Goal: Transaction & Acquisition: Purchase product/service

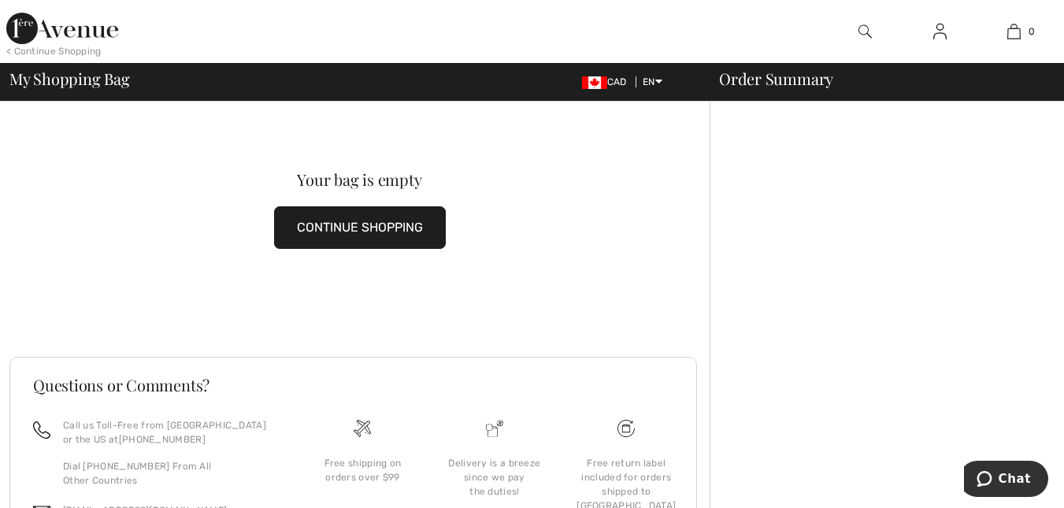
click at [368, 227] on button "CONTINUE SHOPPING" at bounding box center [360, 227] width 172 height 43
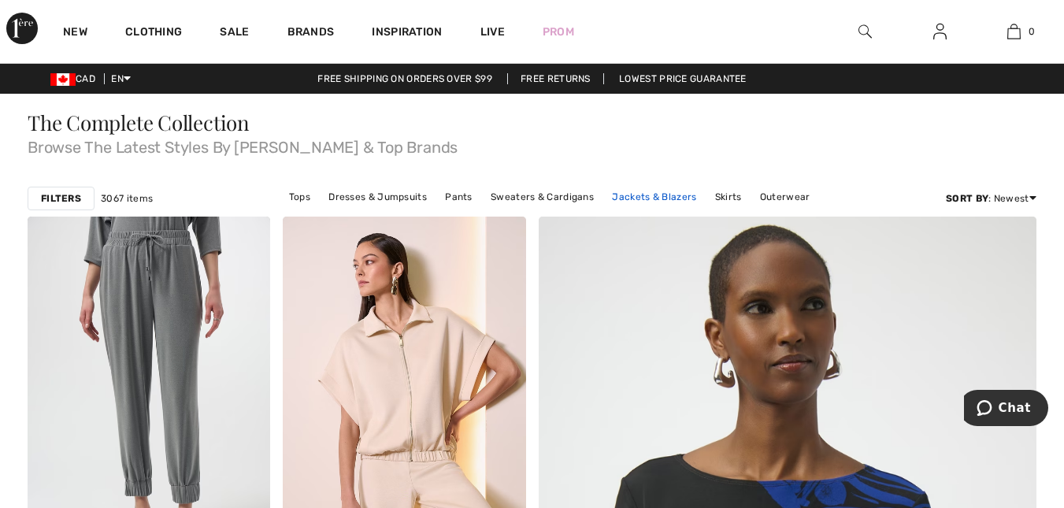
click at [639, 200] on link "Jackets & Blazers" at bounding box center [654, 197] width 100 height 20
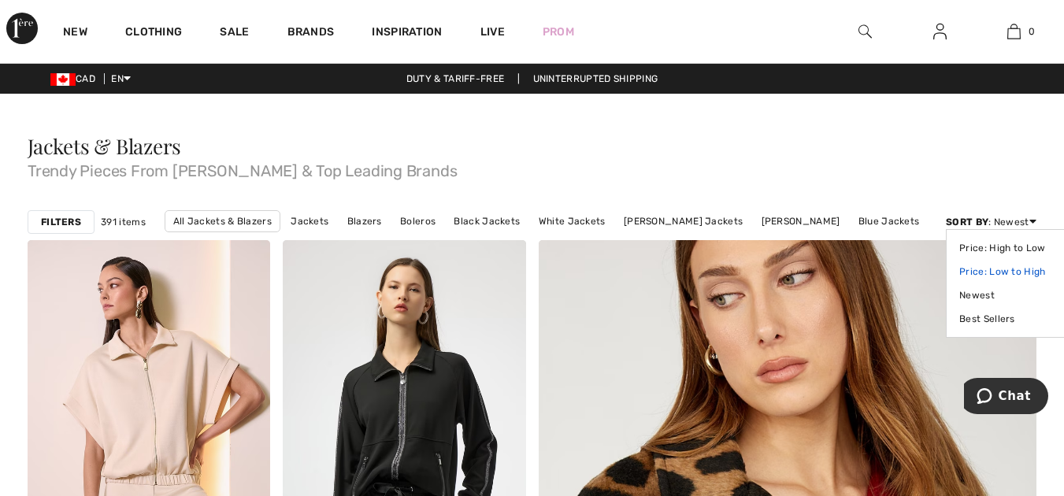
click at [998, 268] on link "Price: Low to High" at bounding box center [1008, 272] width 99 height 24
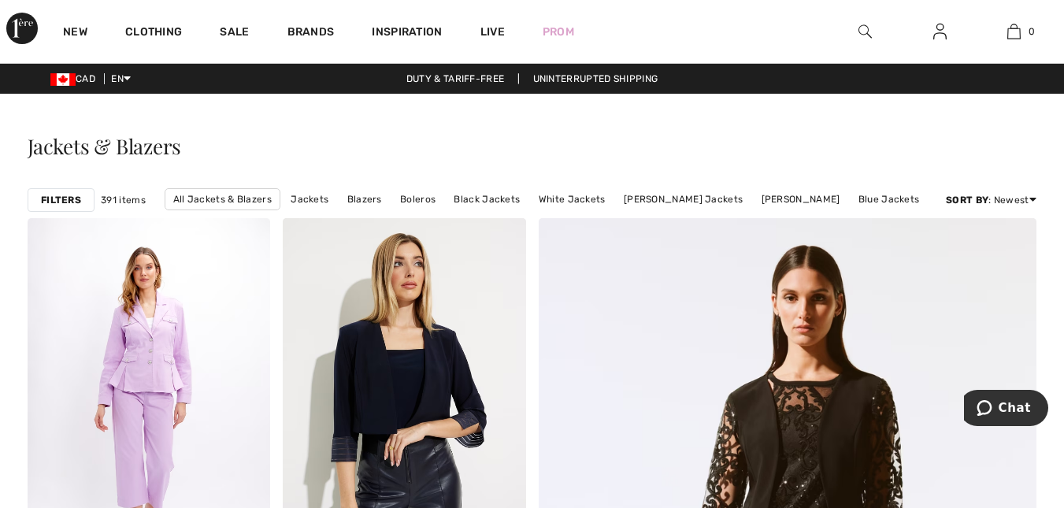
click at [50, 203] on strong "Filters" at bounding box center [61, 200] width 40 height 14
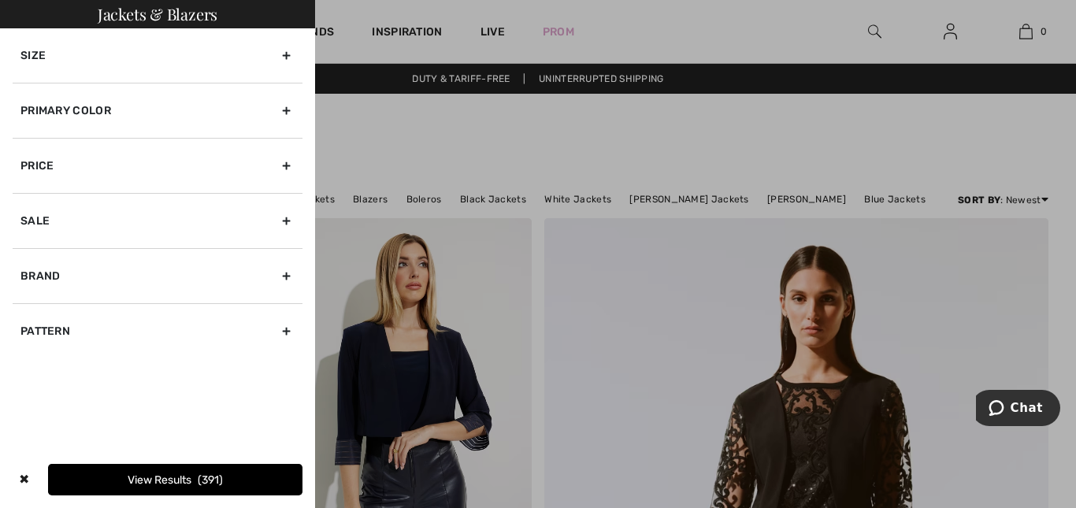
click at [23, 53] on div "Size" at bounding box center [158, 55] width 290 height 54
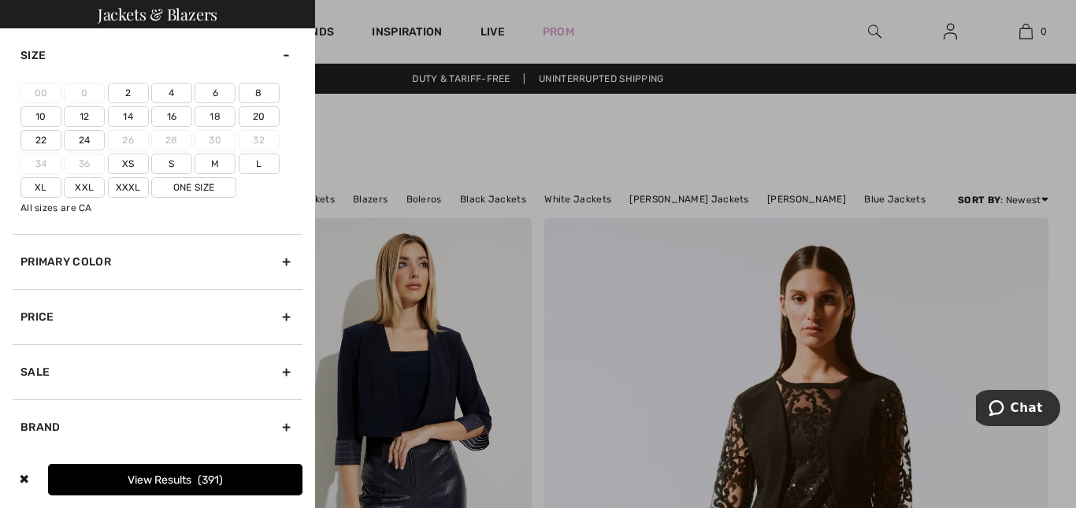
click at [85, 118] on label "12" at bounding box center [84, 116] width 41 height 20
click at [0, 0] on input"] "12" at bounding box center [0, 0] width 0 height 0
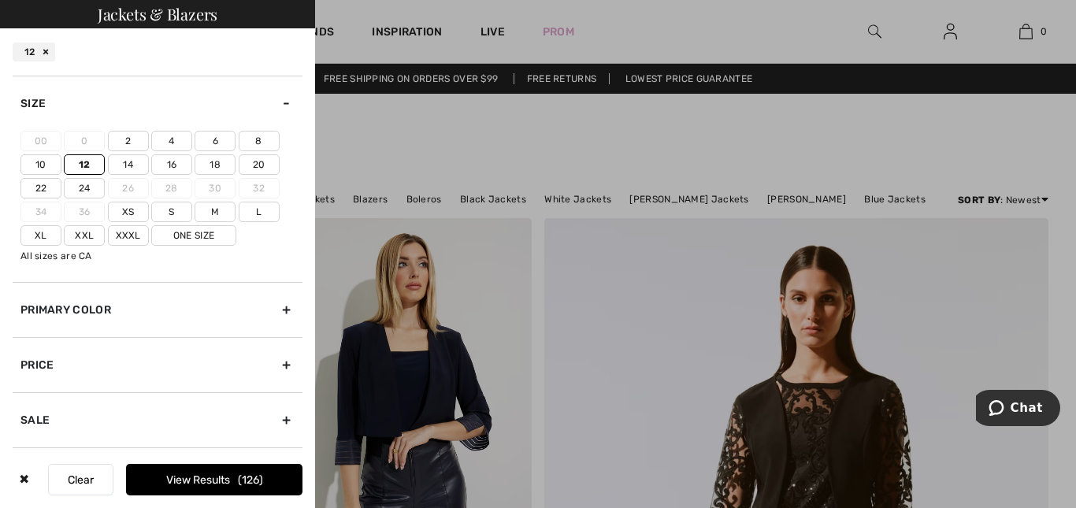
click at [255, 212] on label "L" at bounding box center [259, 212] width 41 height 20
click at [0, 0] on input"] "L" at bounding box center [0, 0] width 0 height 0
click at [213, 479] on button "View Results 232" at bounding box center [214, 479] width 176 height 31
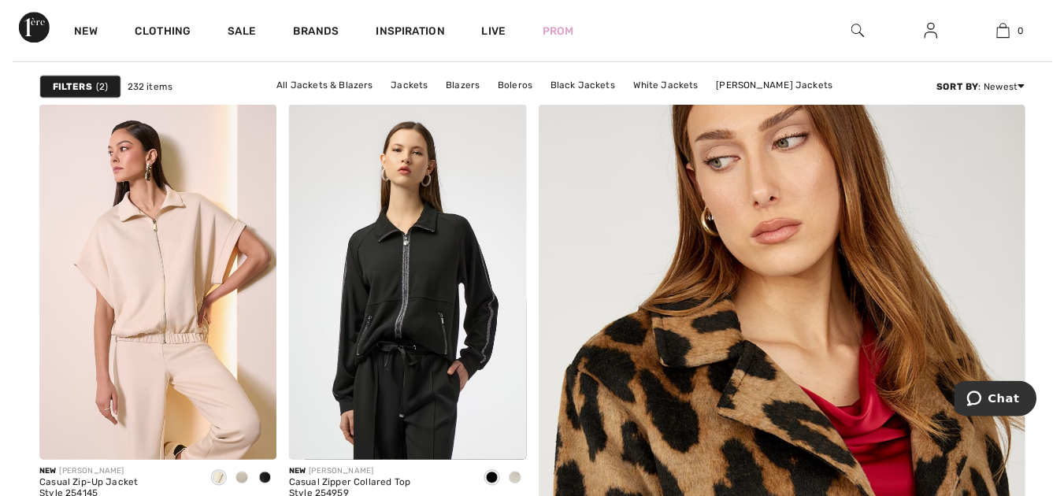
scroll to position [220, 0]
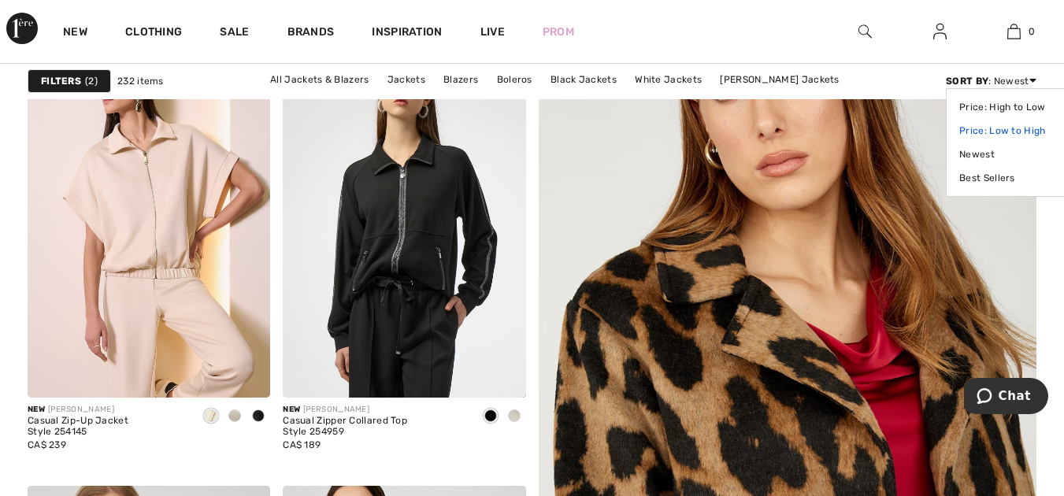
click at [1018, 129] on link "Price: Low to High" at bounding box center [1008, 131] width 99 height 24
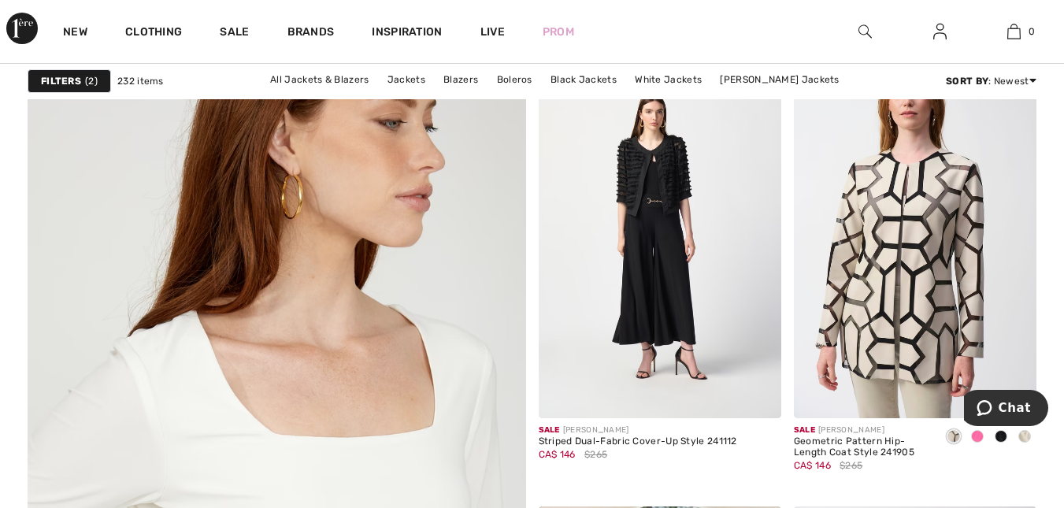
scroll to position [3800, 0]
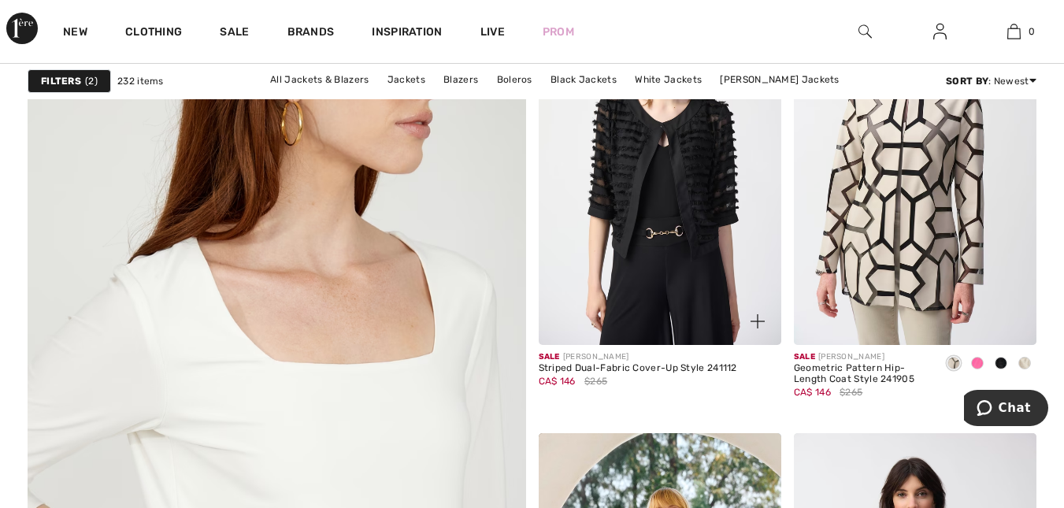
click at [659, 241] on img at bounding box center [660, 163] width 243 height 364
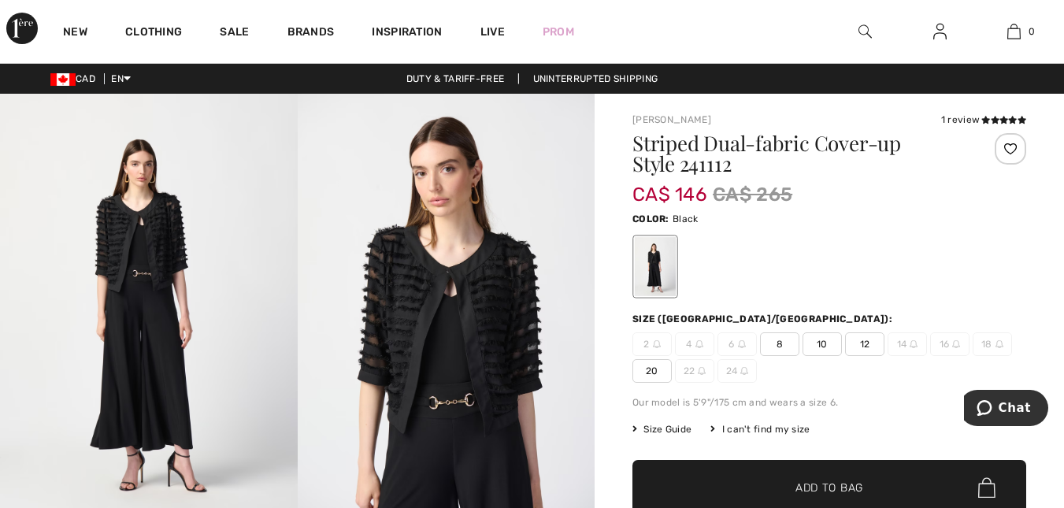
click at [870, 346] on span "12" at bounding box center [864, 344] width 39 height 24
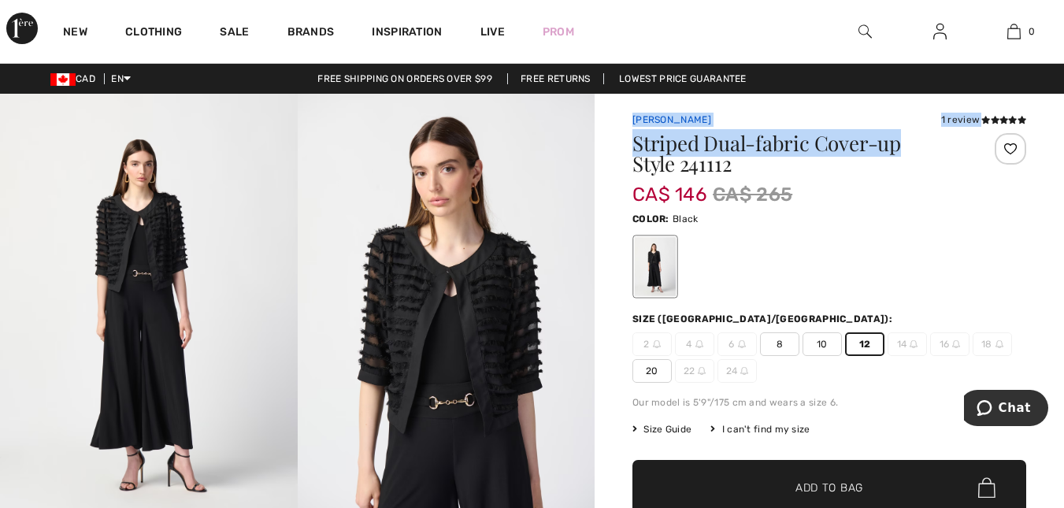
drag, startPoint x: 902, startPoint y: 149, endPoint x: 635, endPoint y: 117, distance: 269.7
click at [635, 117] on div "Joseph Ribkoff 1 review 1 review Striped Dual-fabric Cover-up Style 241112 CA$ …" at bounding box center [829, 373] width 394 height 520
copy div "Joseph Ribkoff 1 review 1 review Striped Dual-fabric Cover-up"
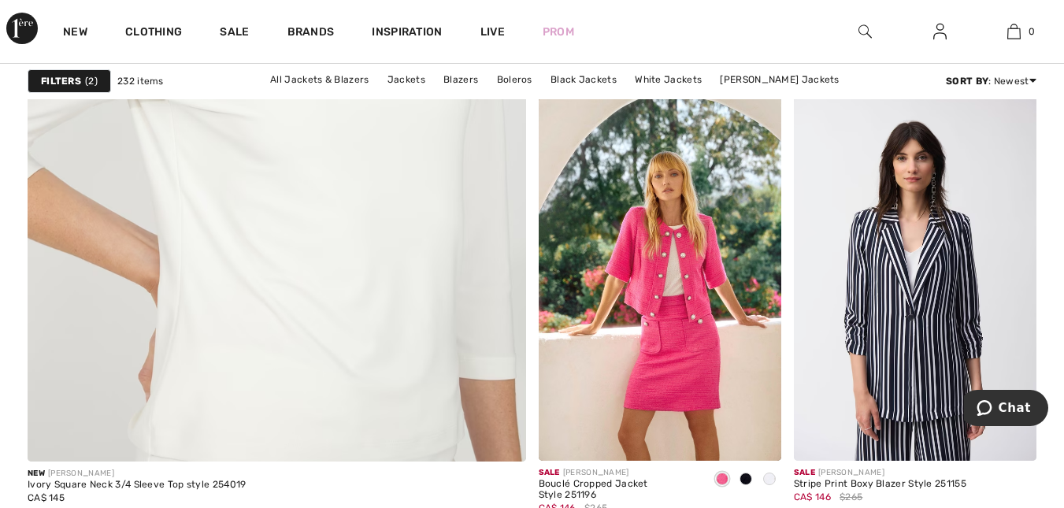
scroll to position [4168, 0]
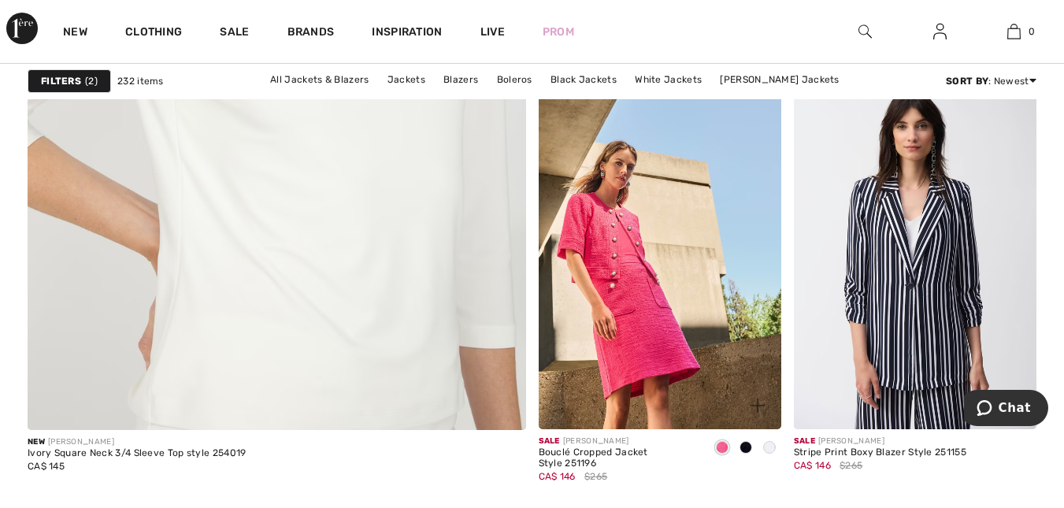
click at [656, 324] on img at bounding box center [660, 247] width 243 height 364
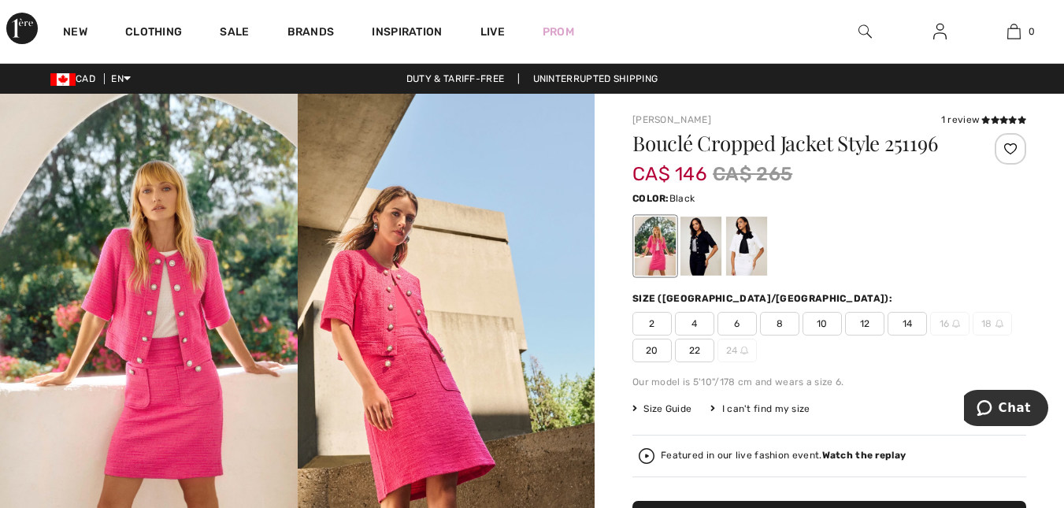
click at [700, 261] on div at bounding box center [700, 246] width 41 height 59
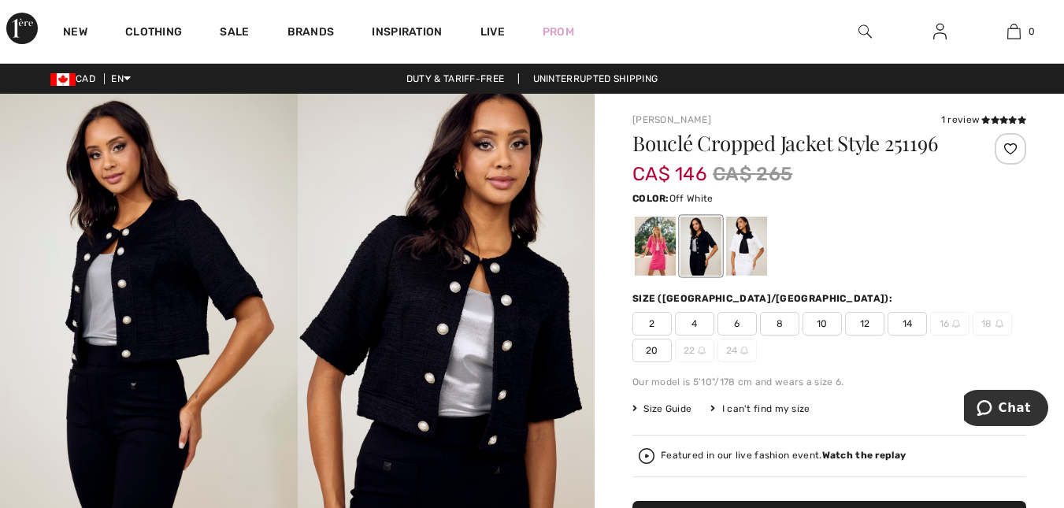
click at [735, 246] on div at bounding box center [746, 246] width 41 height 59
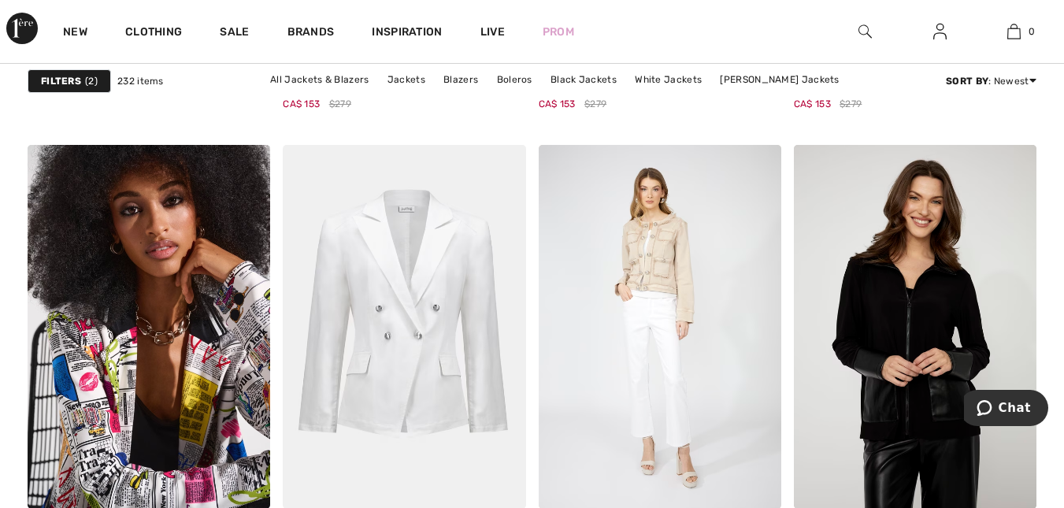
scroll to position [6141, 0]
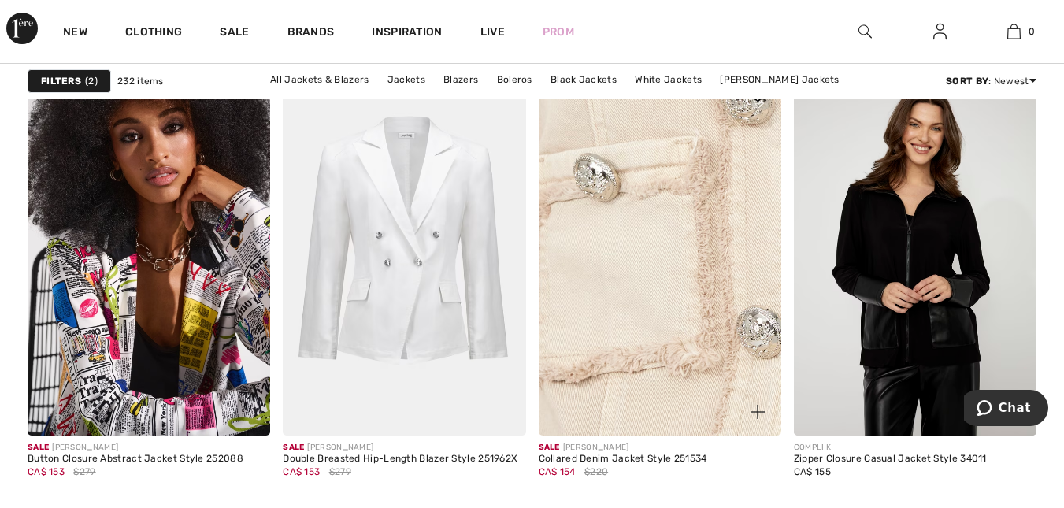
click at [665, 308] on img at bounding box center [660, 254] width 243 height 364
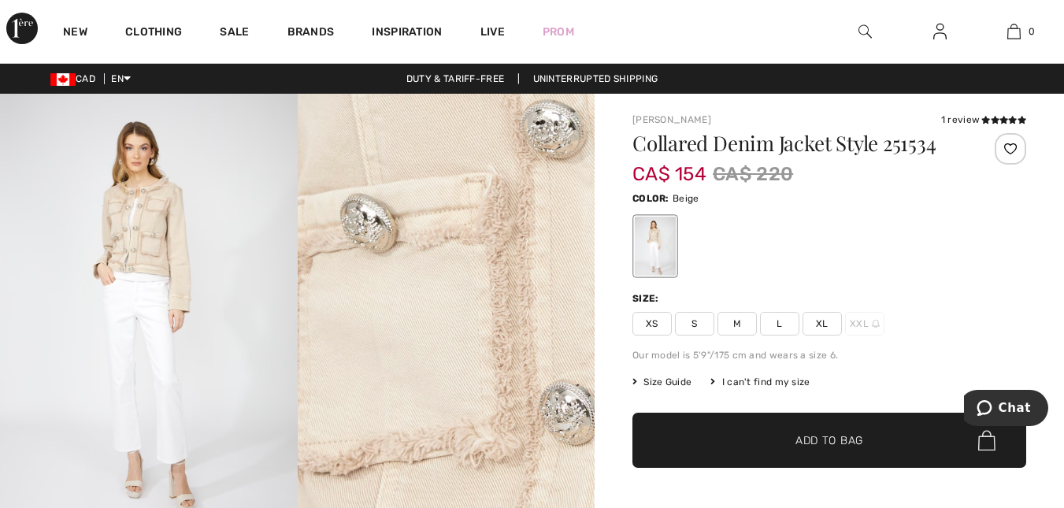
click at [157, 279] on img at bounding box center [149, 317] width 298 height 446
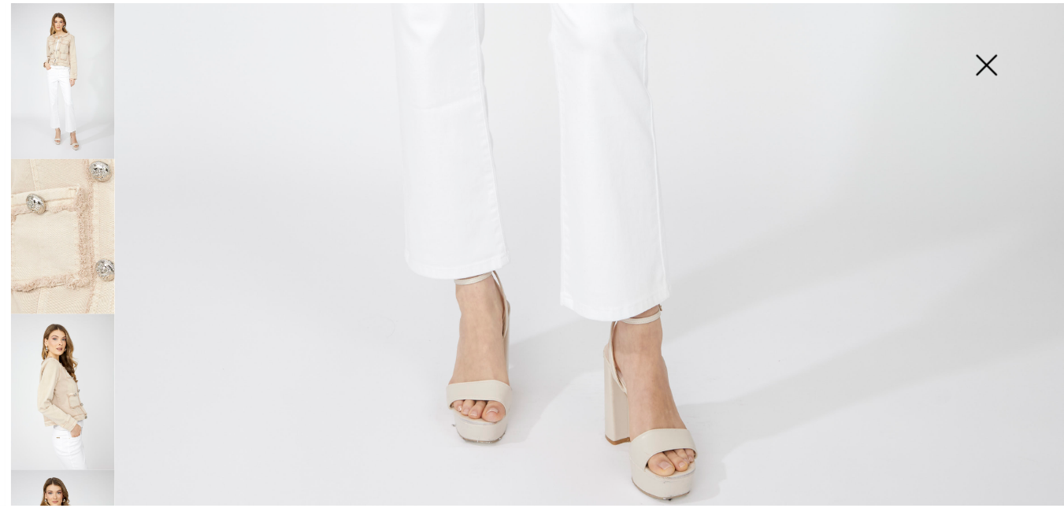
scroll to position [1087, 0]
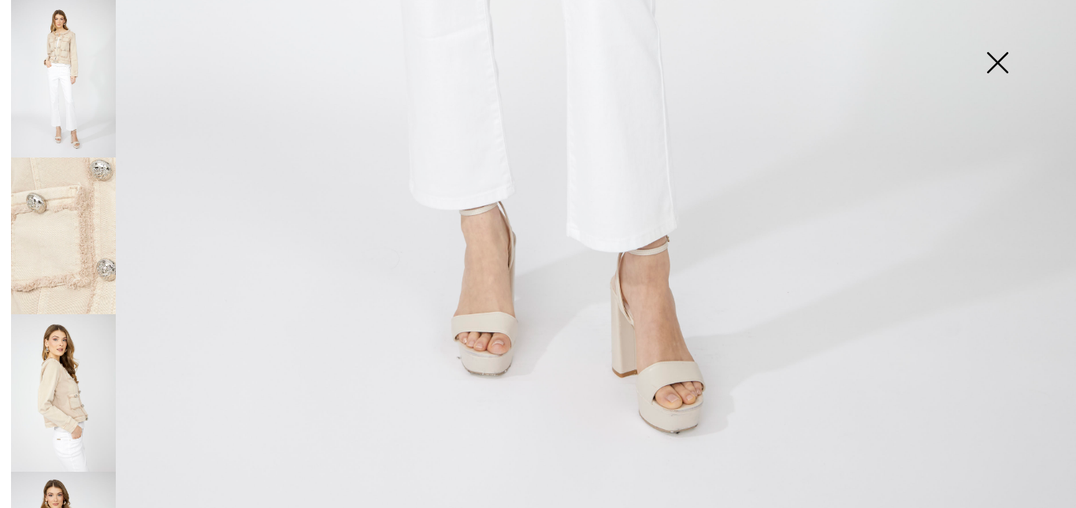
click at [68, 388] on img at bounding box center [63, 392] width 105 height 157
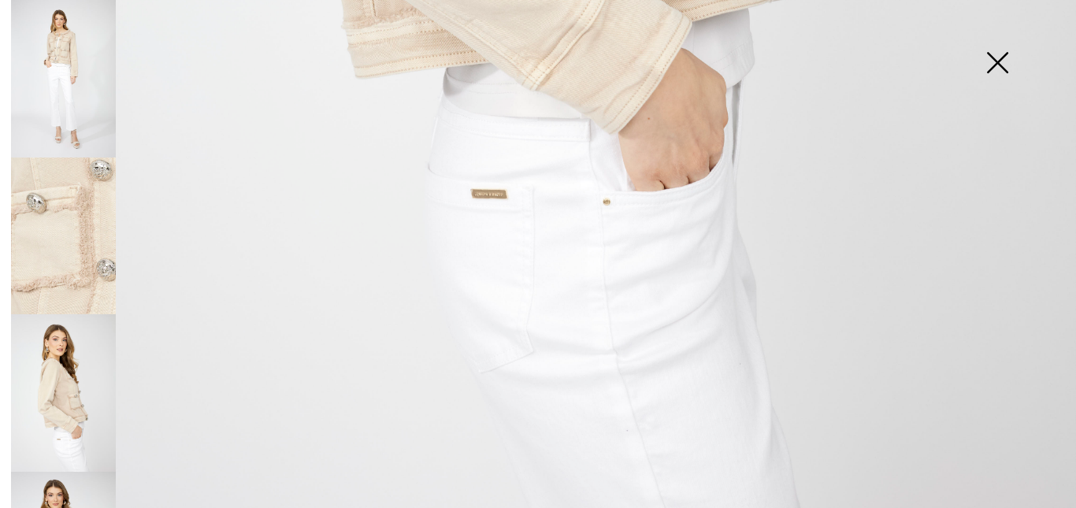
click at [1005, 68] on img at bounding box center [996, 64] width 79 height 81
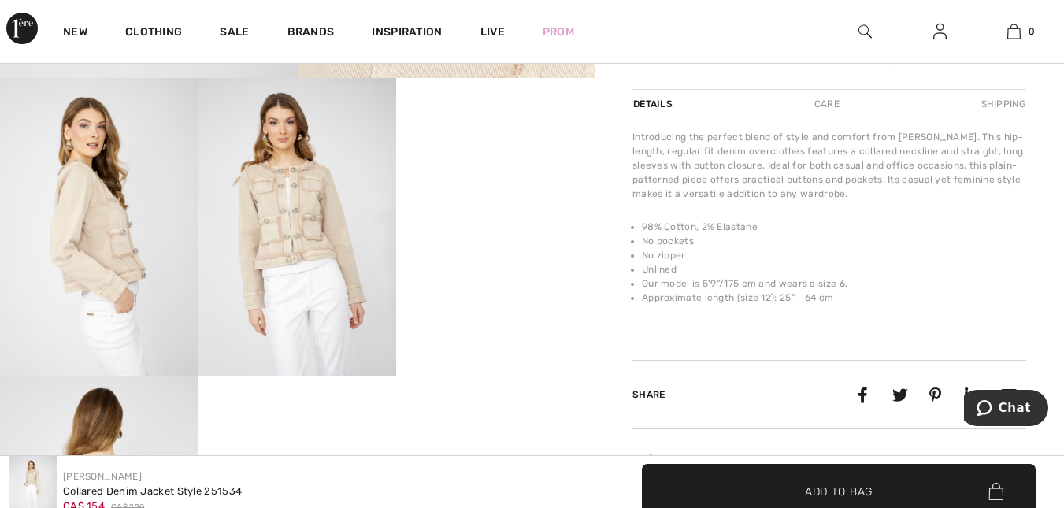
scroll to position [483, 0]
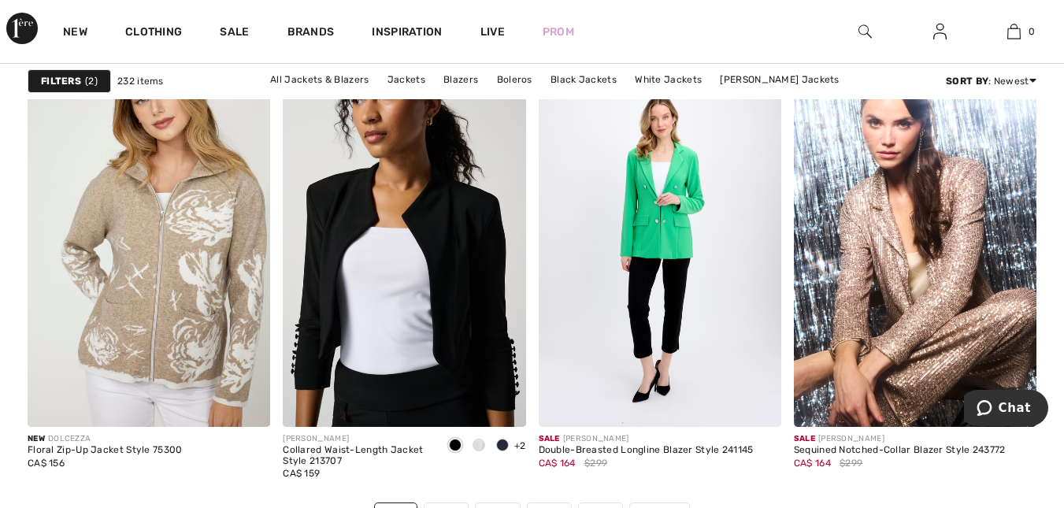
scroll to position [6613, 0]
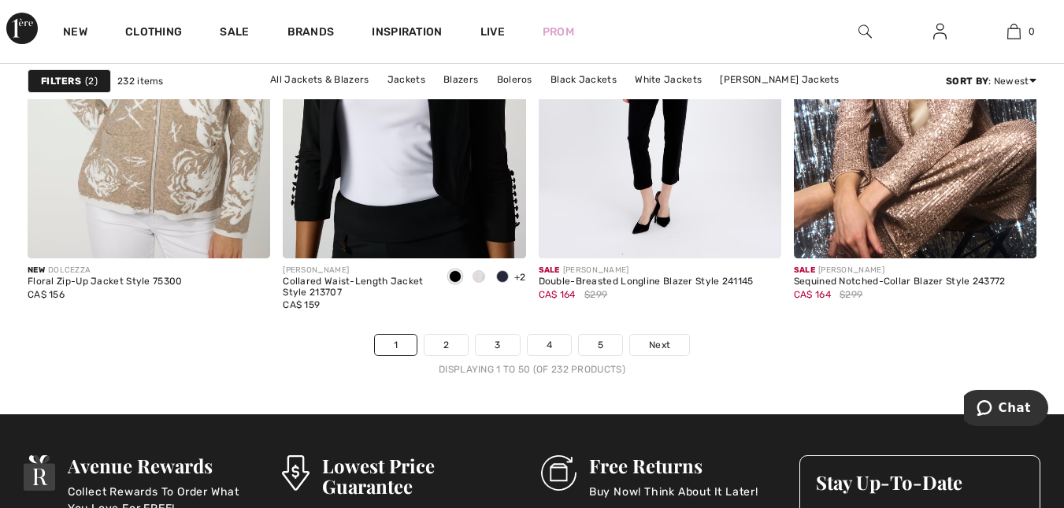
scroll to position [6844, 0]
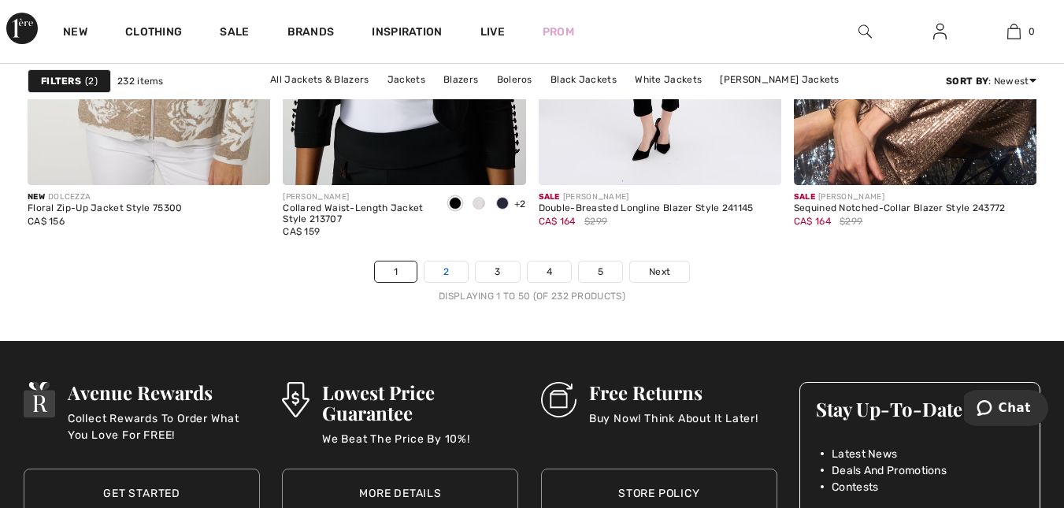
click at [438, 272] on link "2" at bounding box center [445, 271] width 43 height 20
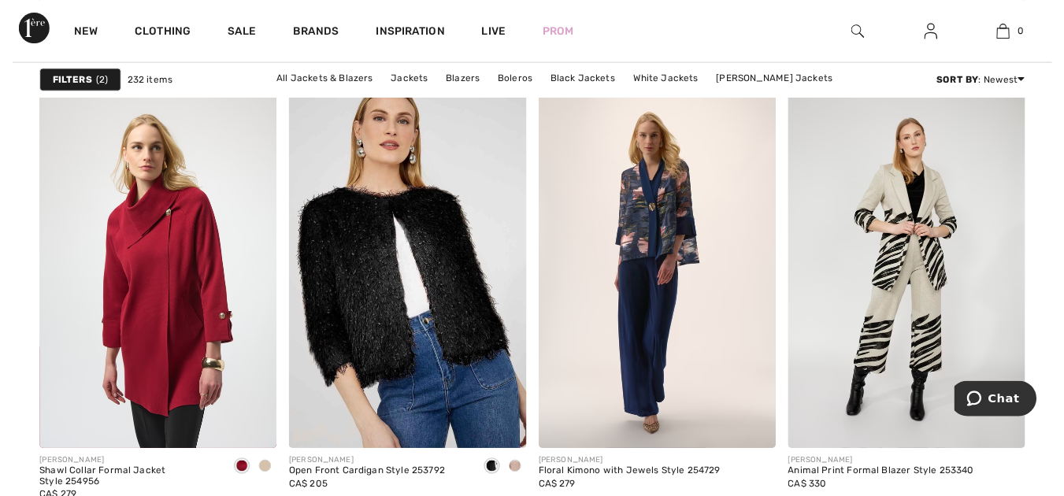
scroll to position [2120, 0]
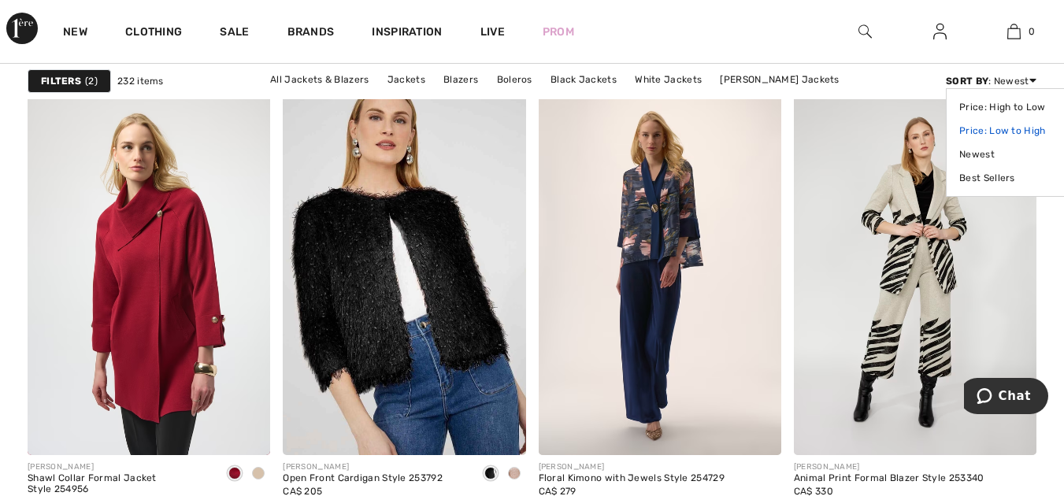
click at [1026, 132] on link "Price: Low to High" at bounding box center [1008, 131] width 99 height 24
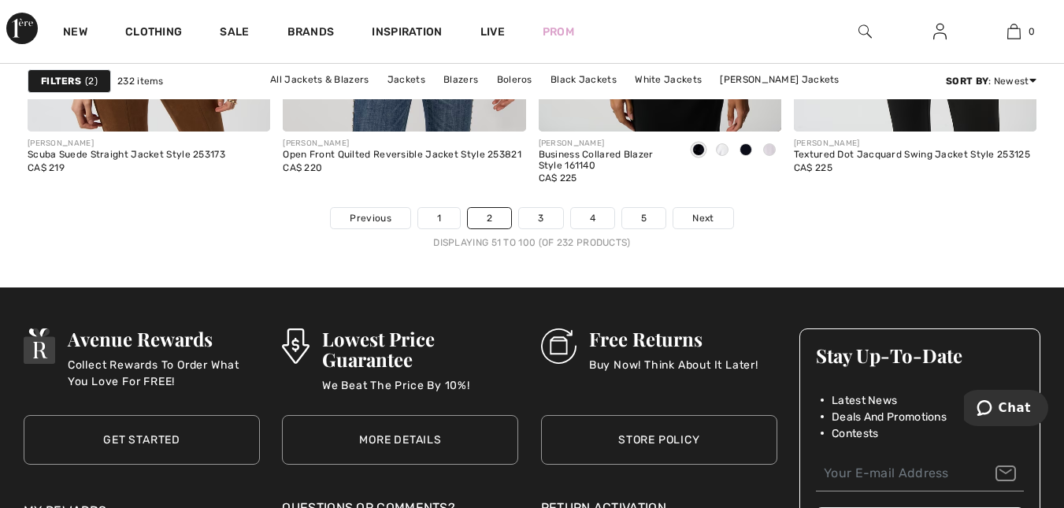
scroll to position [6961, 0]
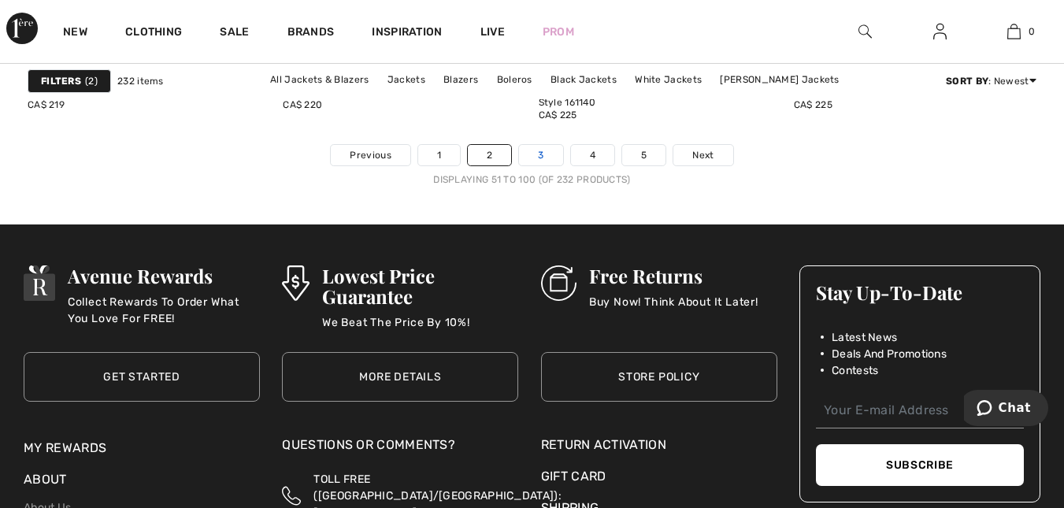
click at [551, 157] on link "3" at bounding box center [540, 155] width 43 height 20
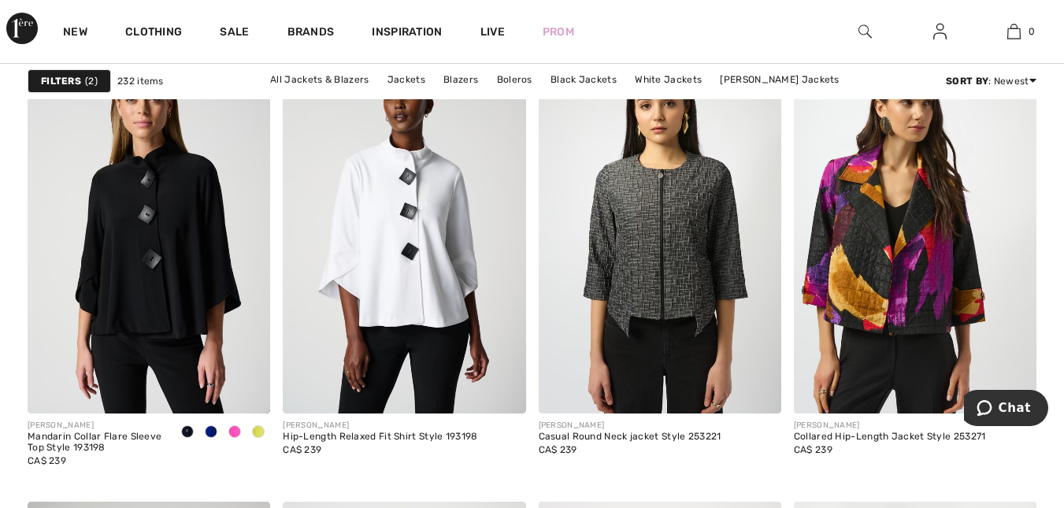
scroll to position [2204, 0]
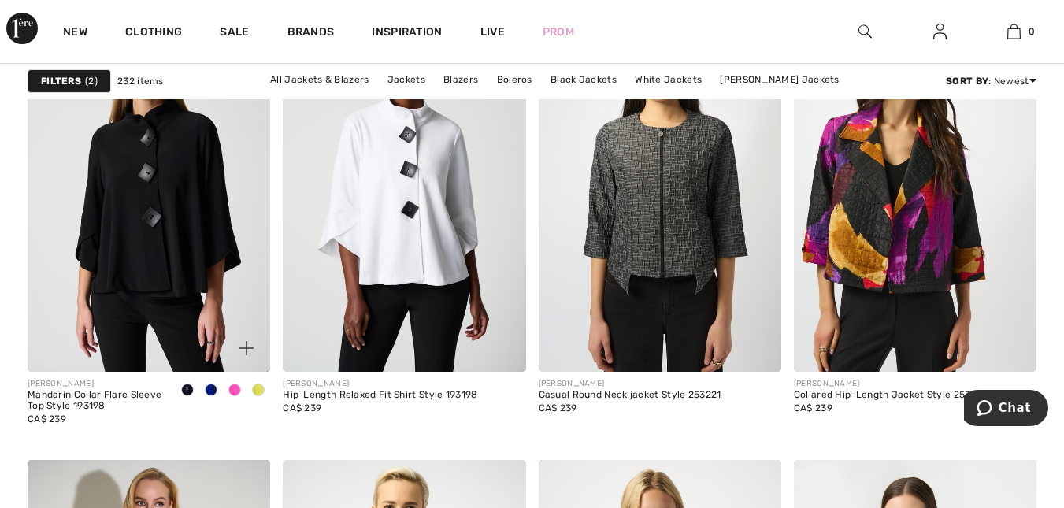
click at [235, 390] on span at bounding box center [234, 389] width 13 height 13
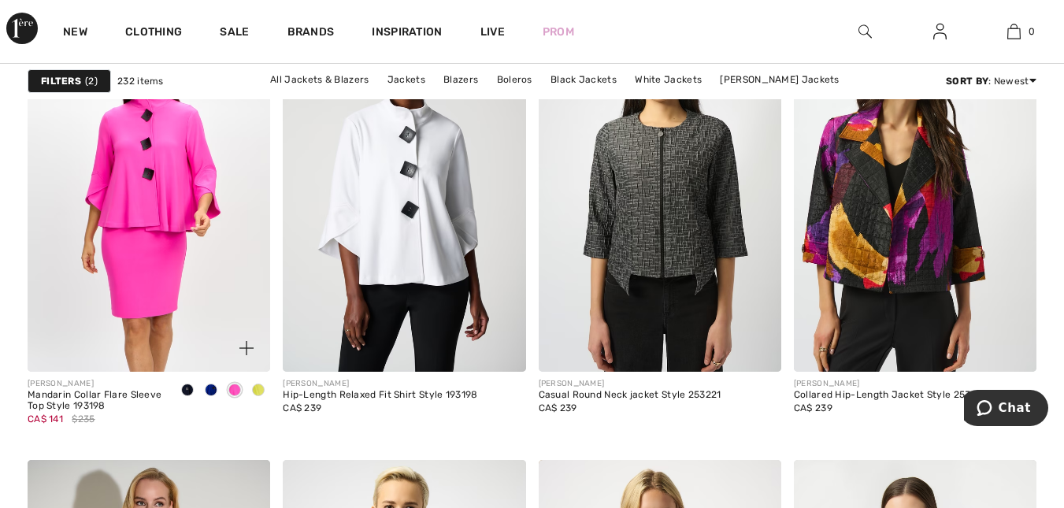
click at [258, 389] on span at bounding box center [258, 389] width 13 height 13
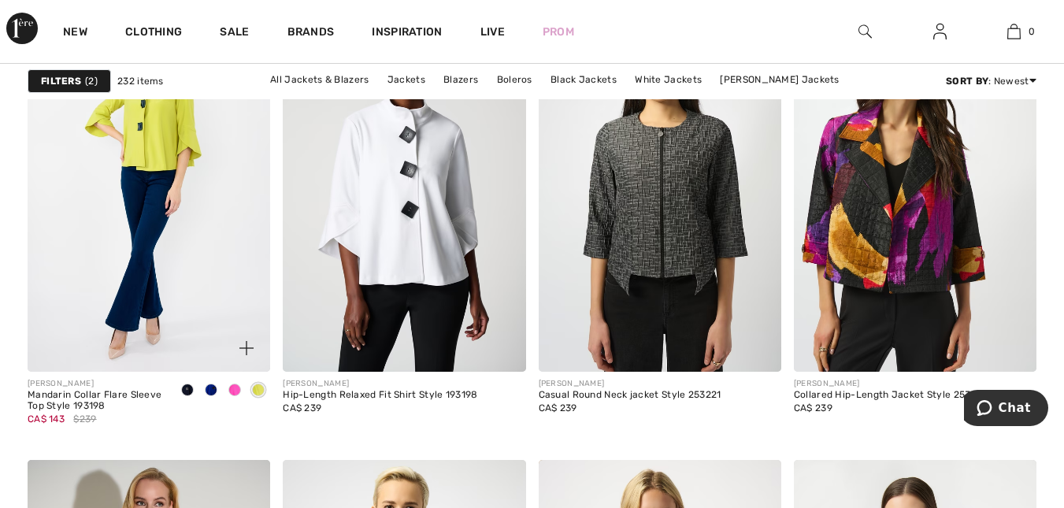
click at [212, 391] on span at bounding box center [211, 389] width 13 height 13
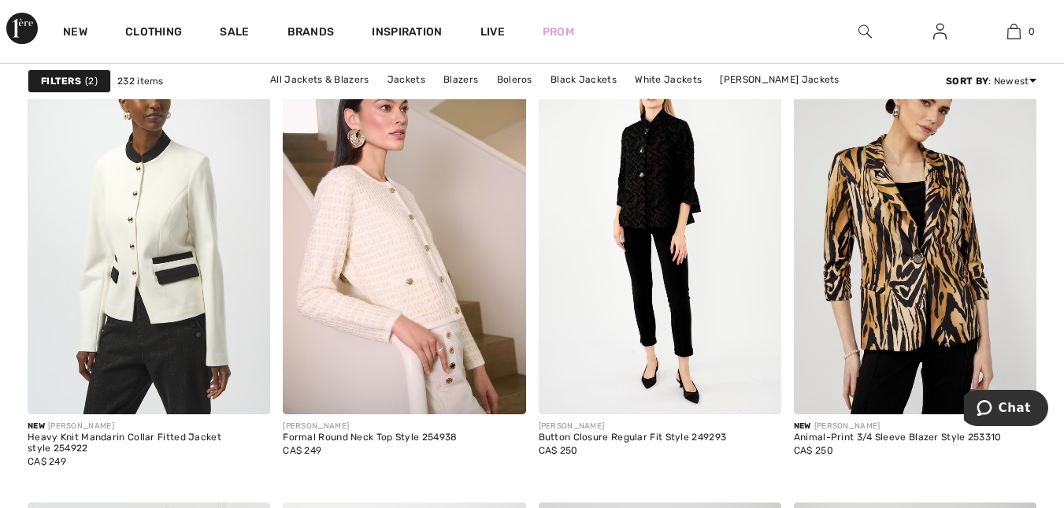
scroll to position [5679, 0]
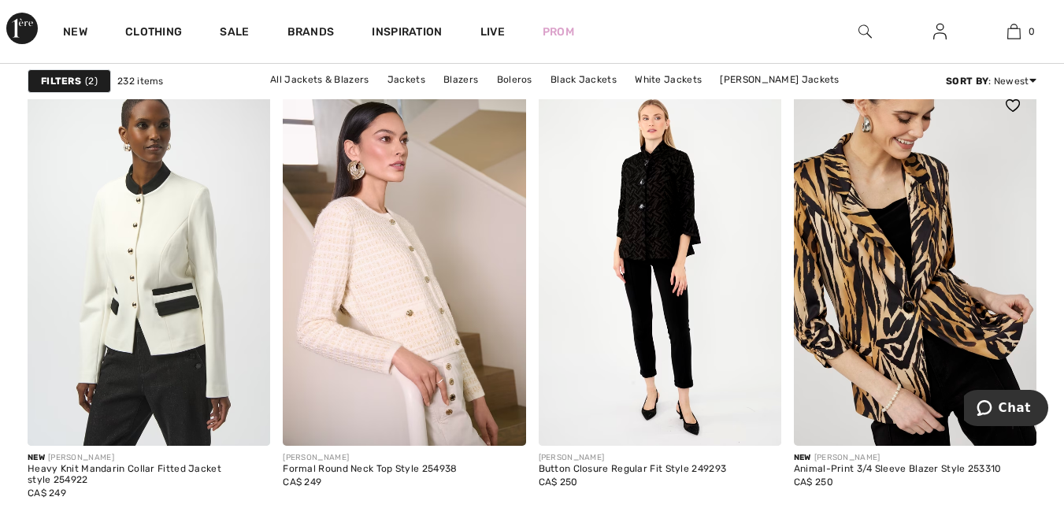
click at [960, 276] on img at bounding box center [915, 264] width 243 height 364
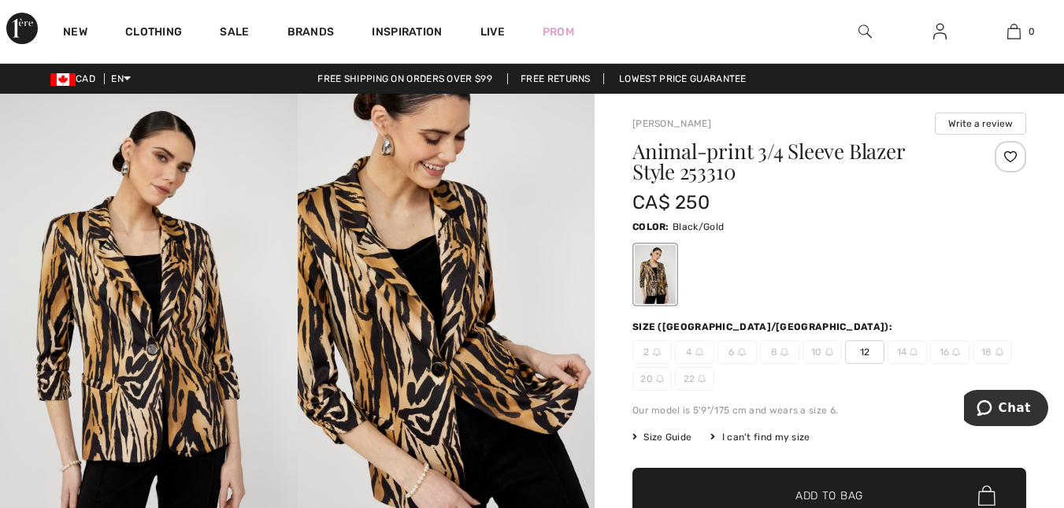
click at [860, 352] on span "12" at bounding box center [864, 352] width 39 height 24
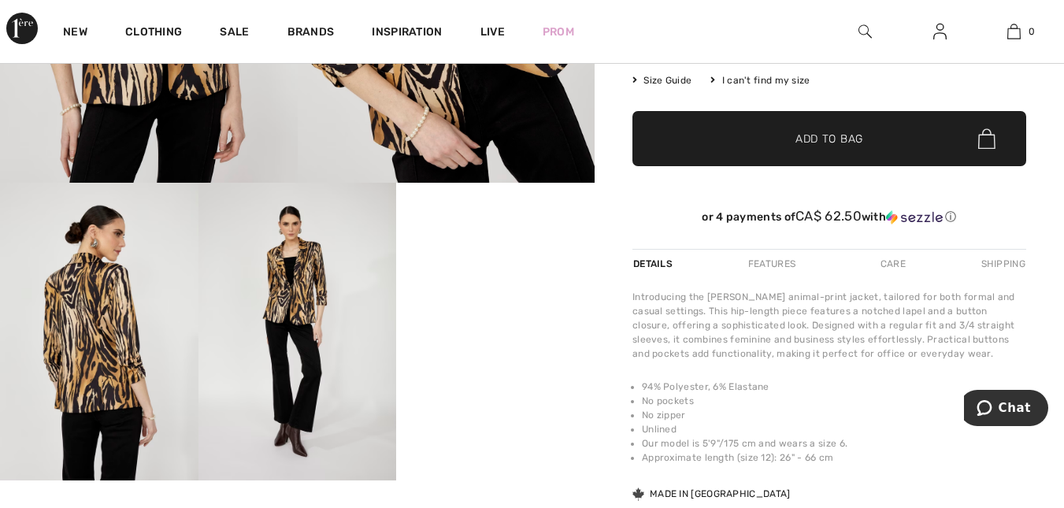
scroll to position [388, 0]
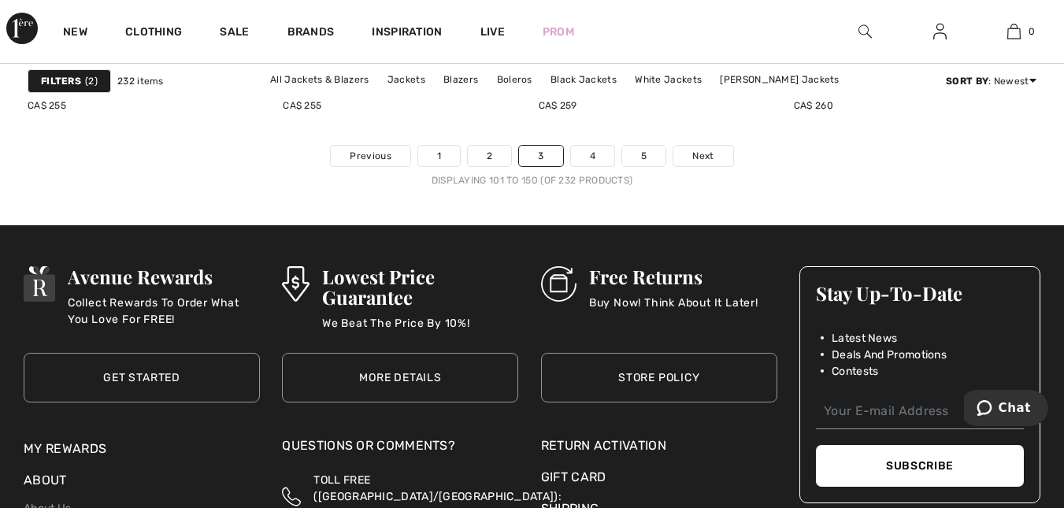
scroll to position [6980, 0]
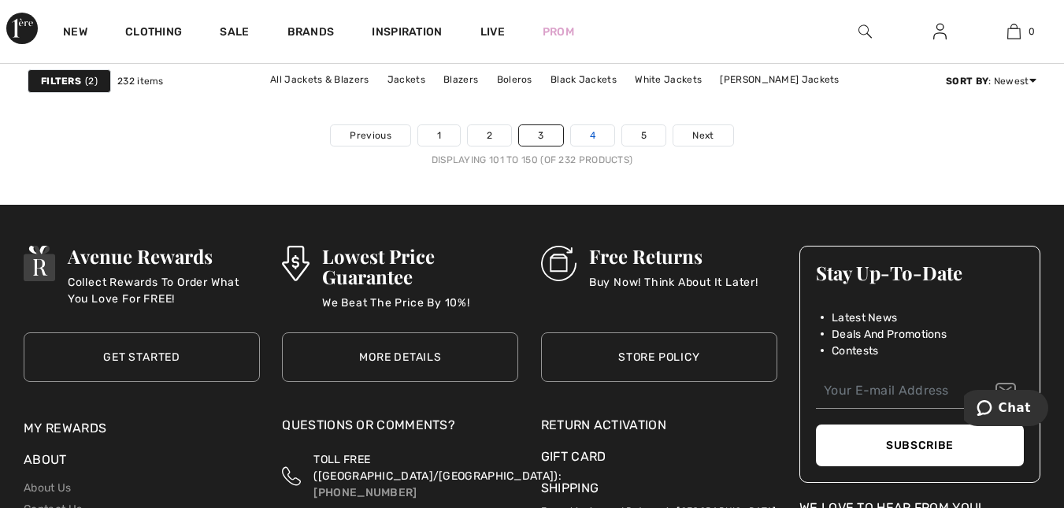
click at [590, 135] on link "4" at bounding box center [592, 135] width 43 height 20
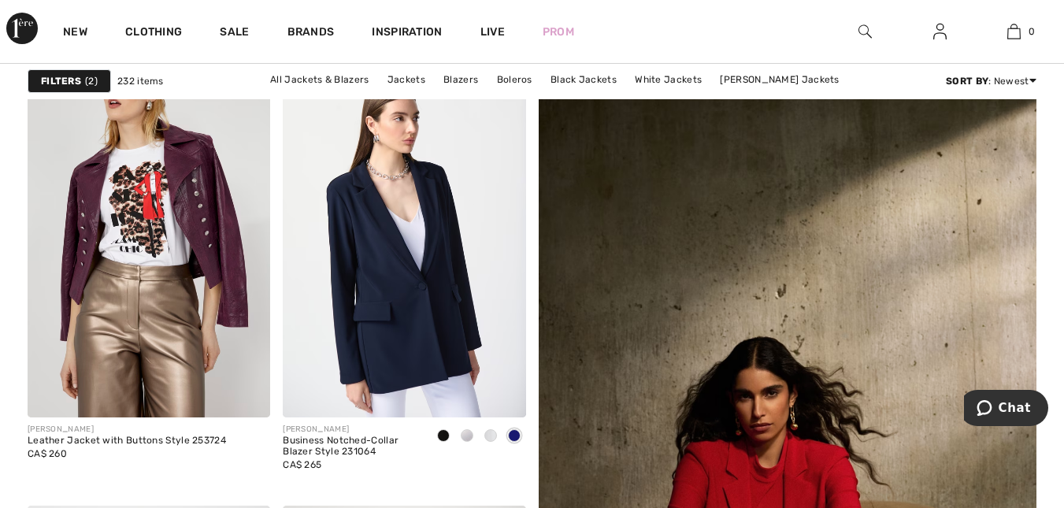
scroll to position [242, 0]
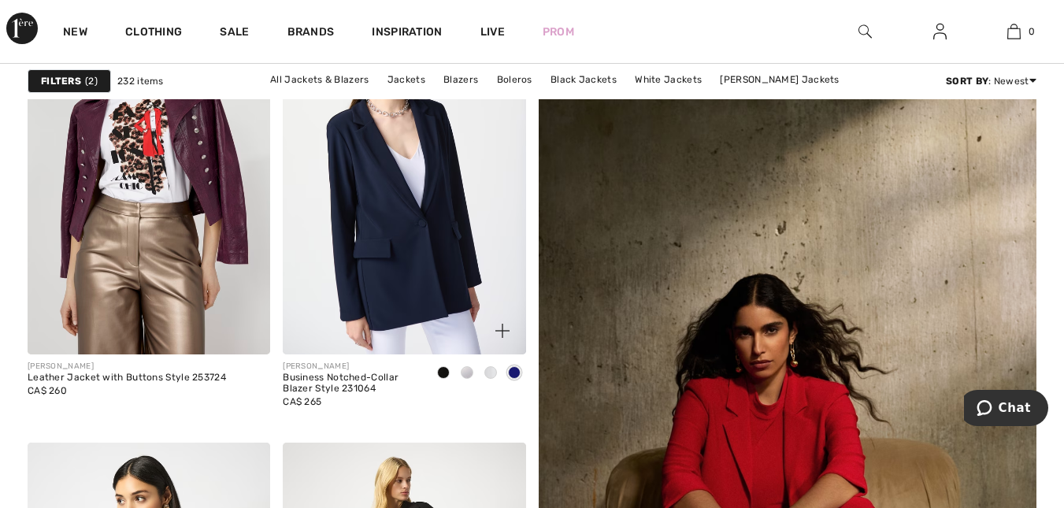
click at [468, 376] on span at bounding box center [467, 372] width 13 height 13
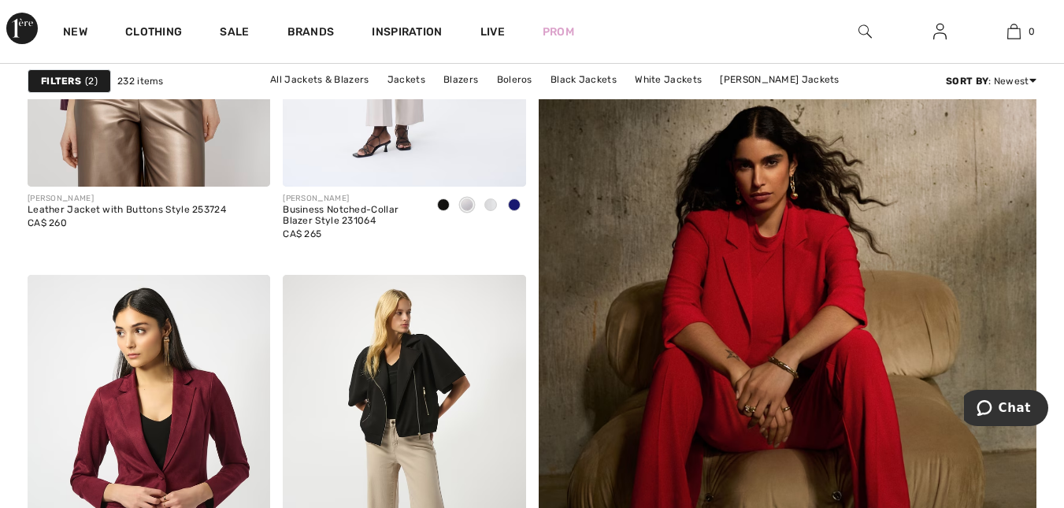
scroll to position [483, 0]
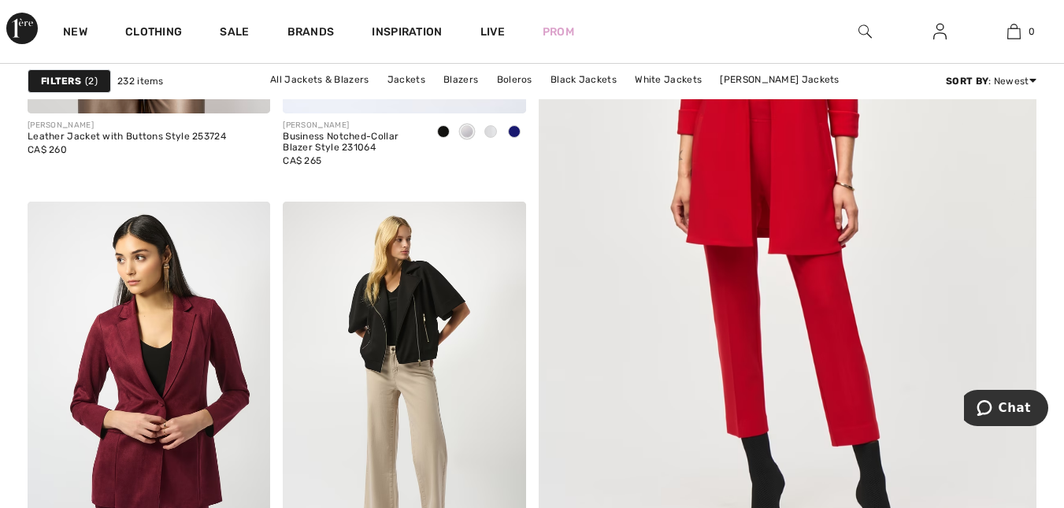
click at [826, 323] on img at bounding box center [787, 198] width 598 height 897
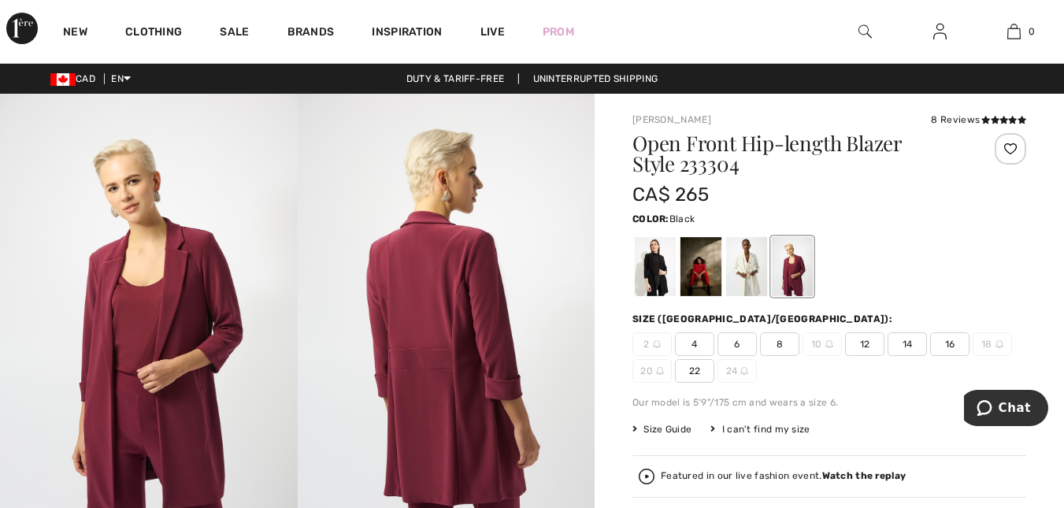
click at [659, 276] on div at bounding box center [655, 266] width 41 height 59
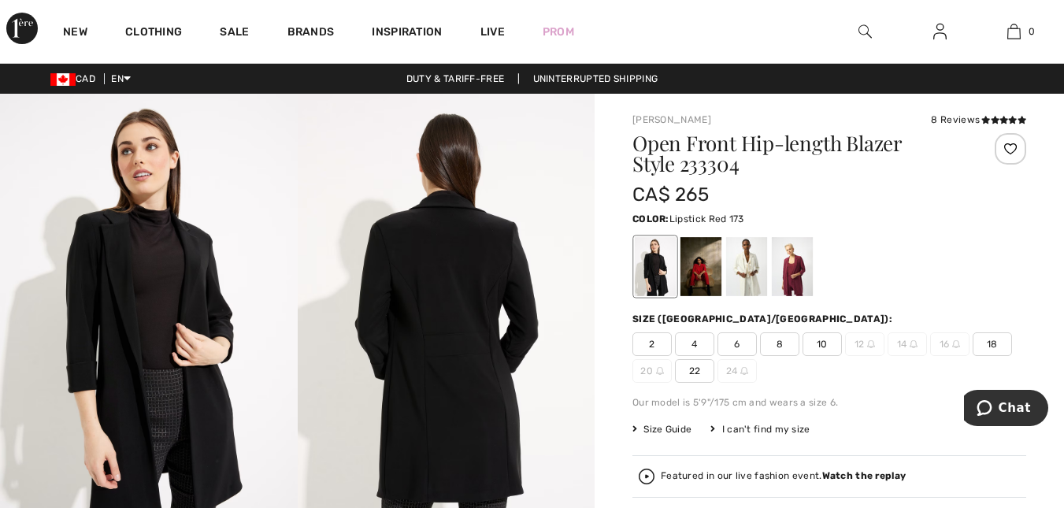
click at [706, 265] on div at bounding box center [700, 266] width 41 height 59
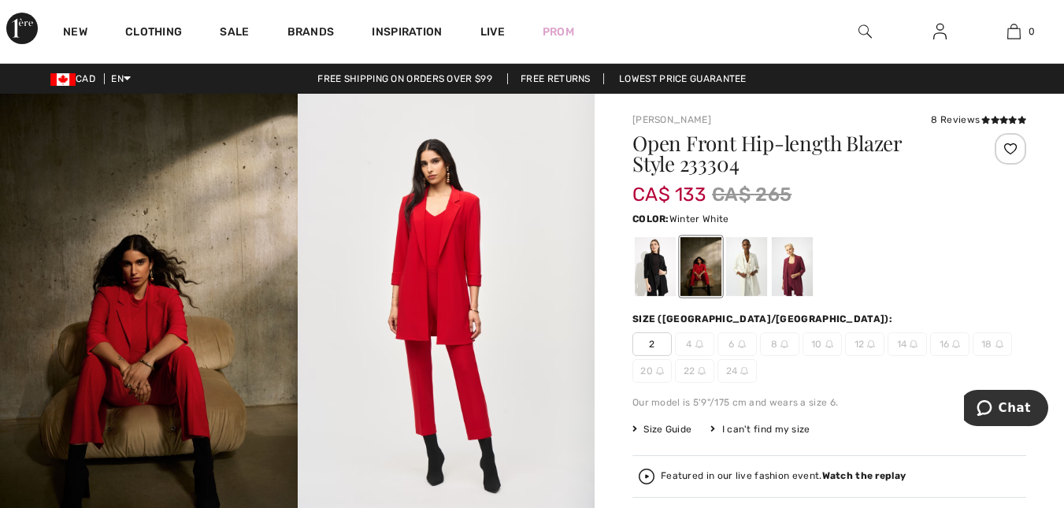
click at [745, 264] on div at bounding box center [746, 266] width 41 height 59
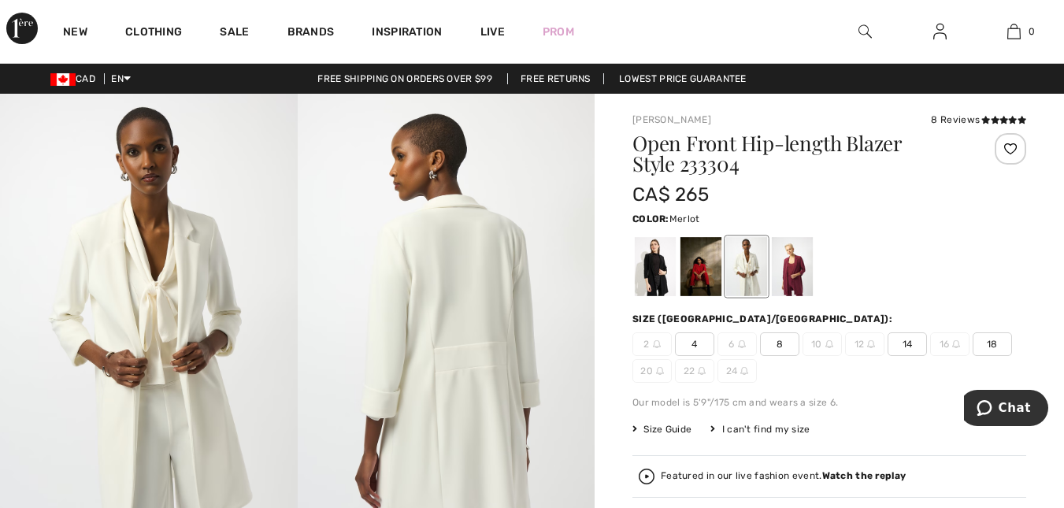
click at [798, 261] on div at bounding box center [792, 266] width 41 height 59
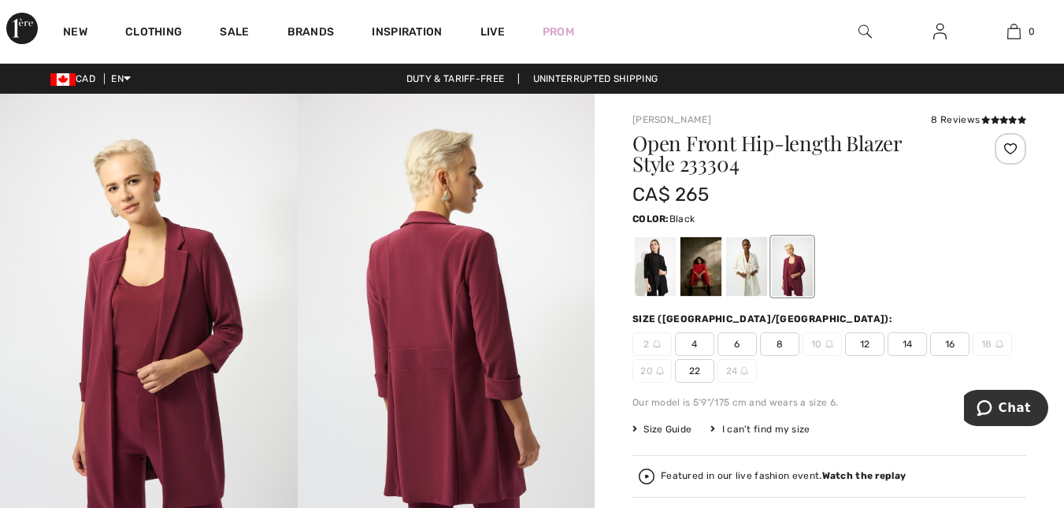
click at [668, 264] on div at bounding box center [655, 266] width 41 height 59
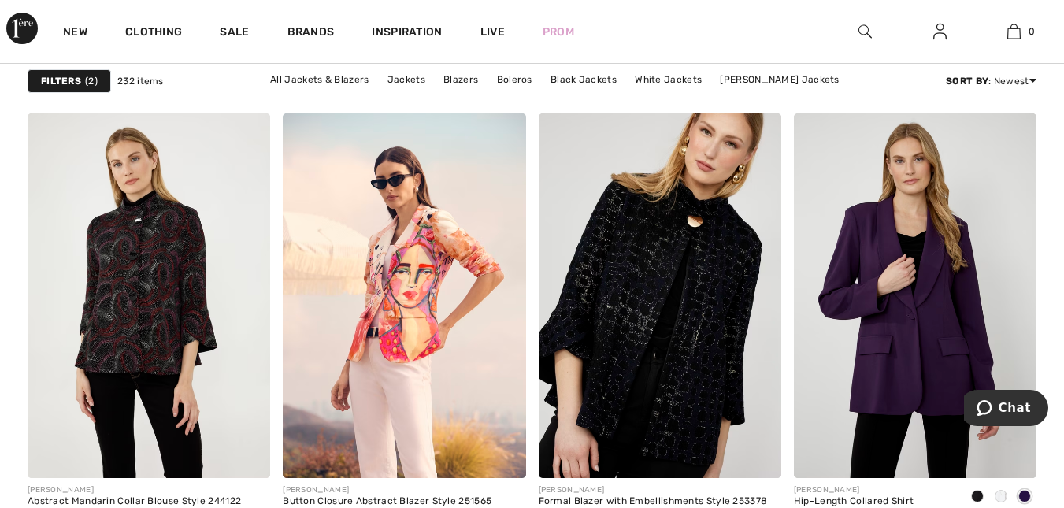
scroll to position [2582, 0]
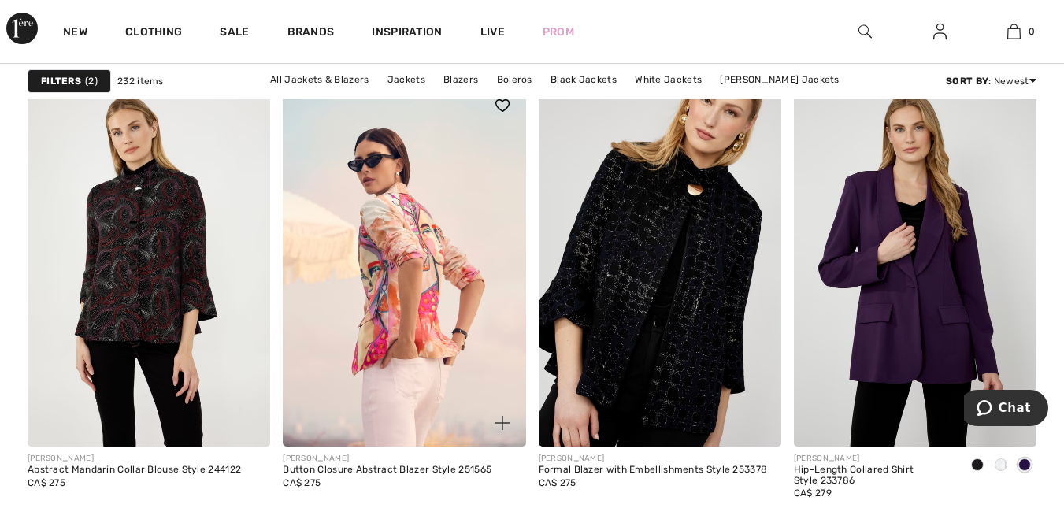
click at [379, 316] on img at bounding box center [404, 264] width 243 height 364
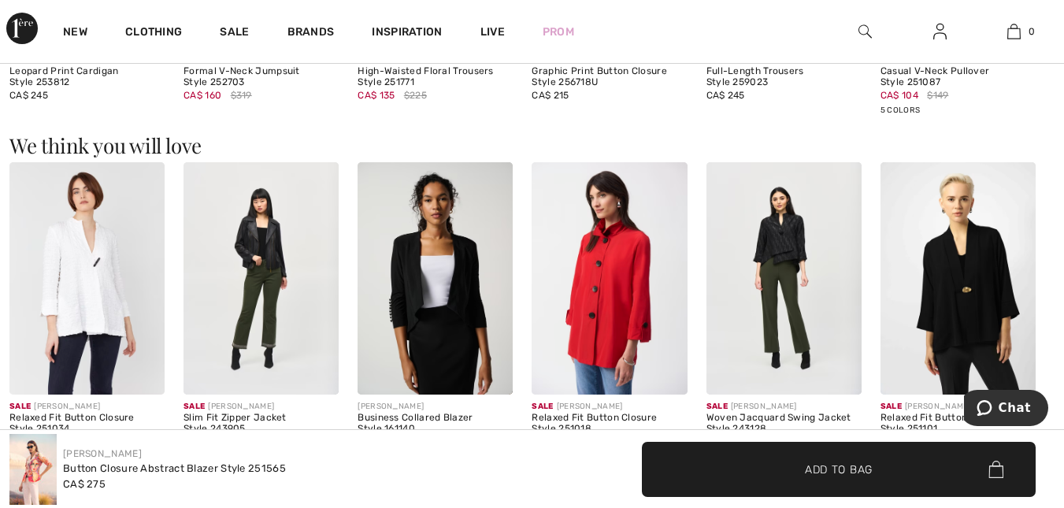
scroll to position [1396, 0]
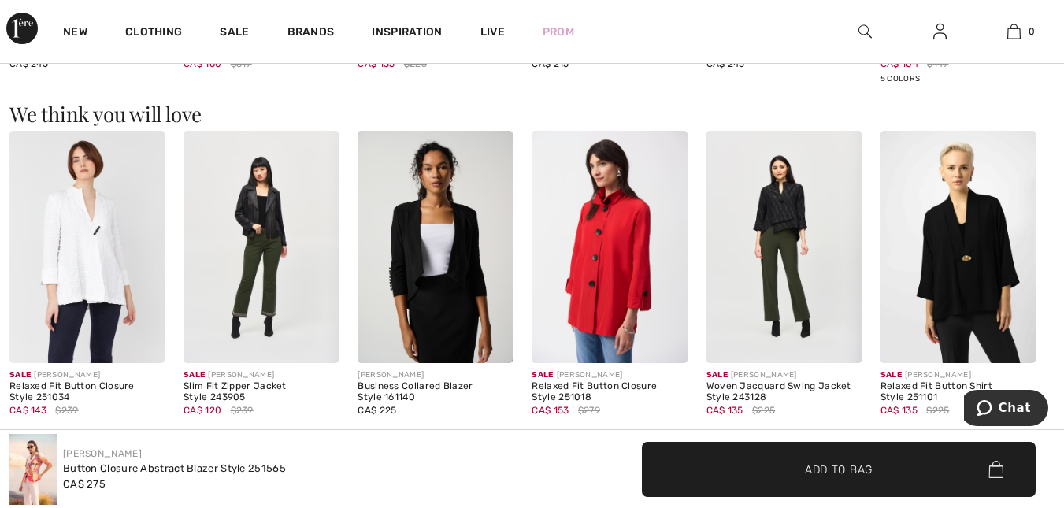
click at [786, 254] on img at bounding box center [783, 247] width 155 height 233
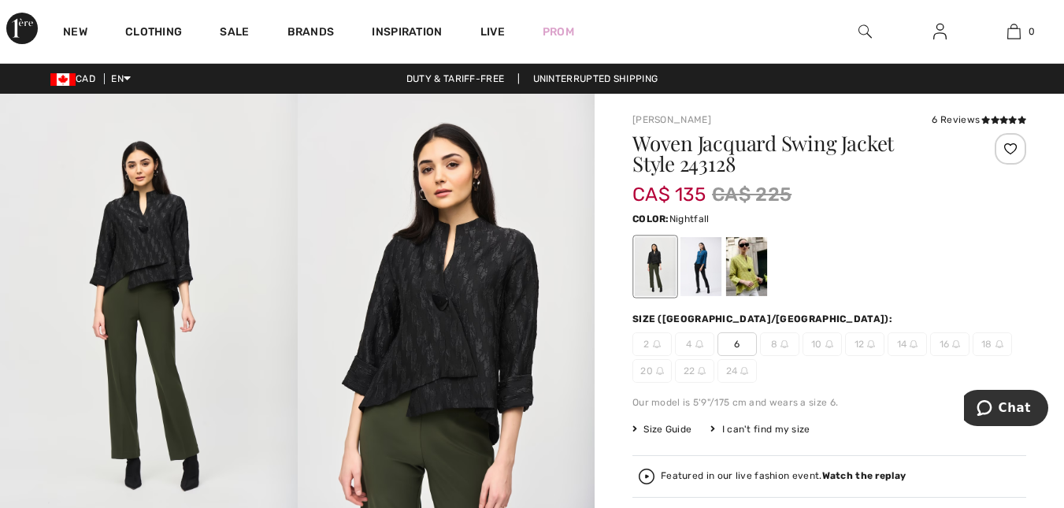
click at [703, 270] on div at bounding box center [700, 266] width 41 height 59
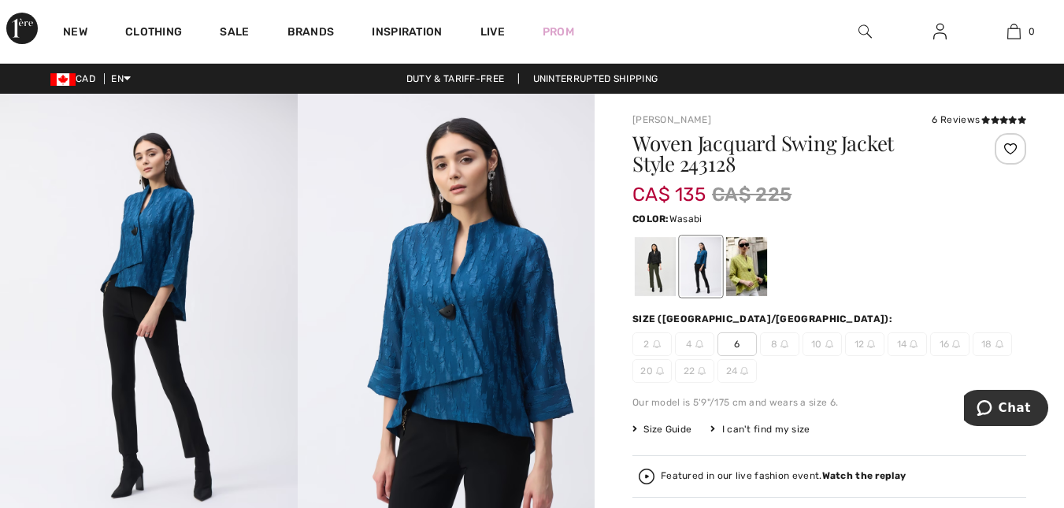
click at [749, 278] on div at bounding box center [746, 266] width 41 height 59
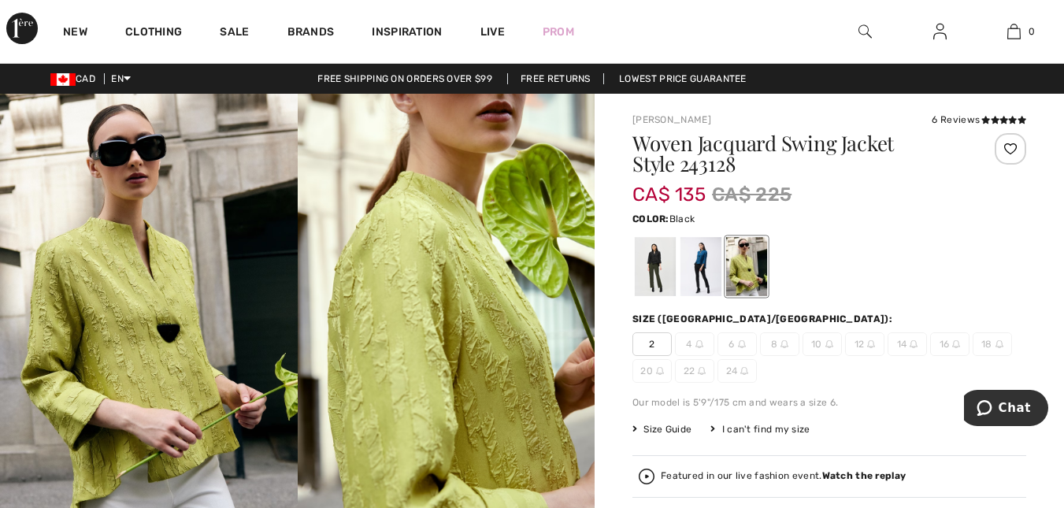
click at [650, 255] on div at bounding box center [655, 266] width 41 height 59
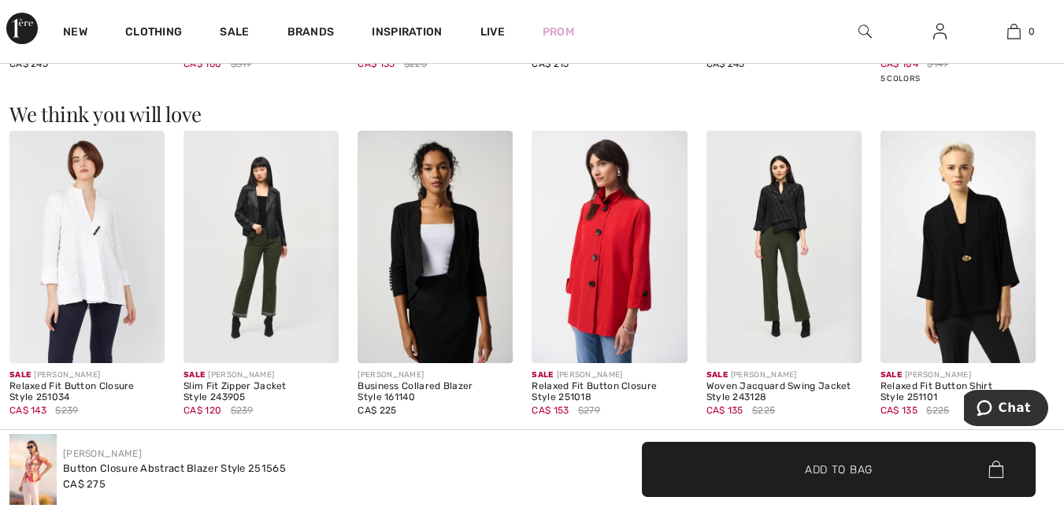
click at [942, 309] on img at bounding box center [957, 247] width 155 height 233
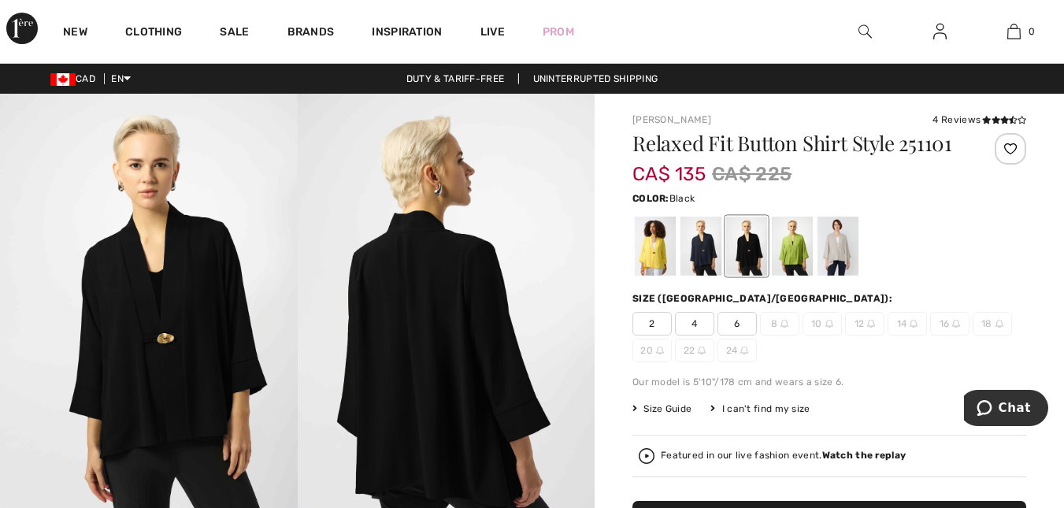
click at [174, 346] on img at bounding box center [149, 317] width 298 height 446
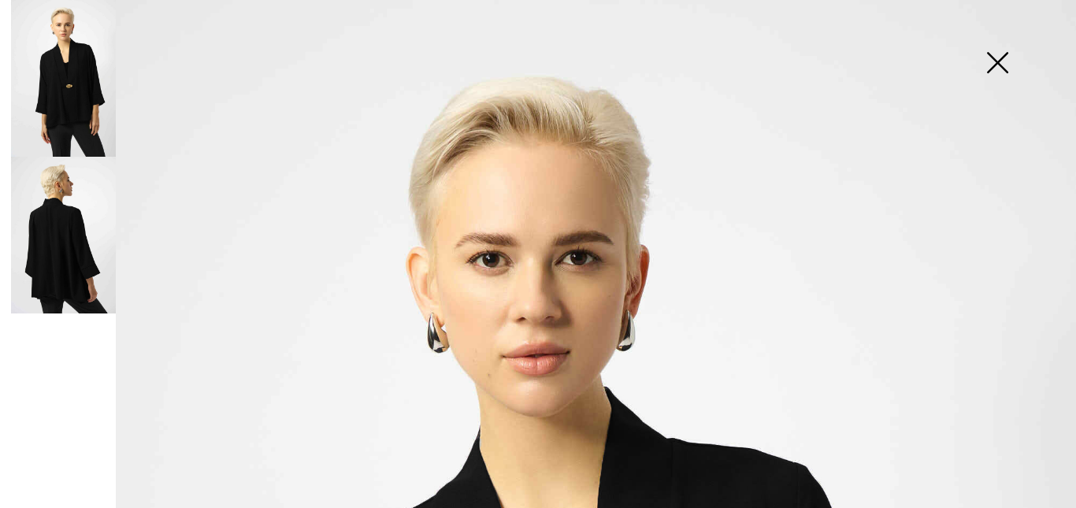
click at [995, 67] on img at bounding box center [996, 64] width 79 height 81
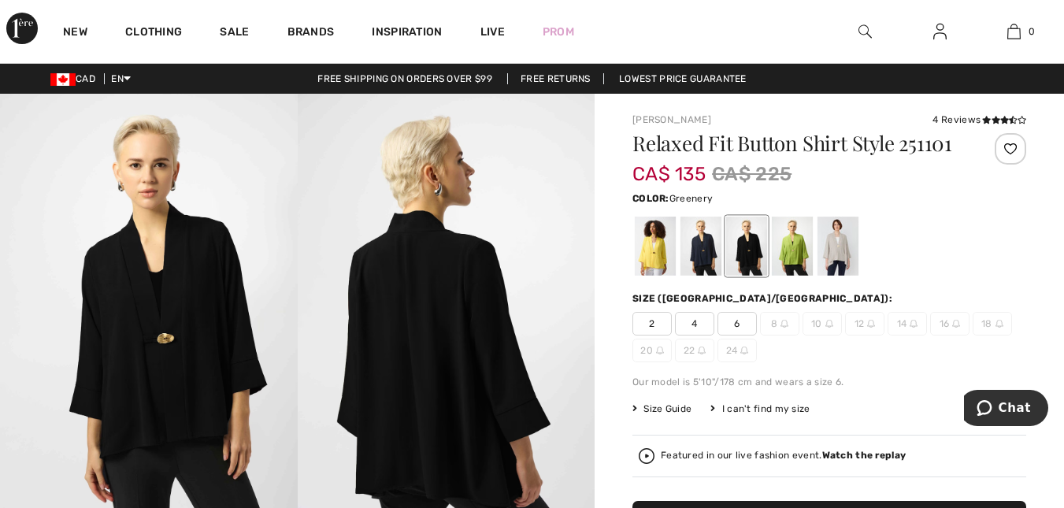
click at [794, 250] on div at bounding box center [792, 246] width 41 height 59
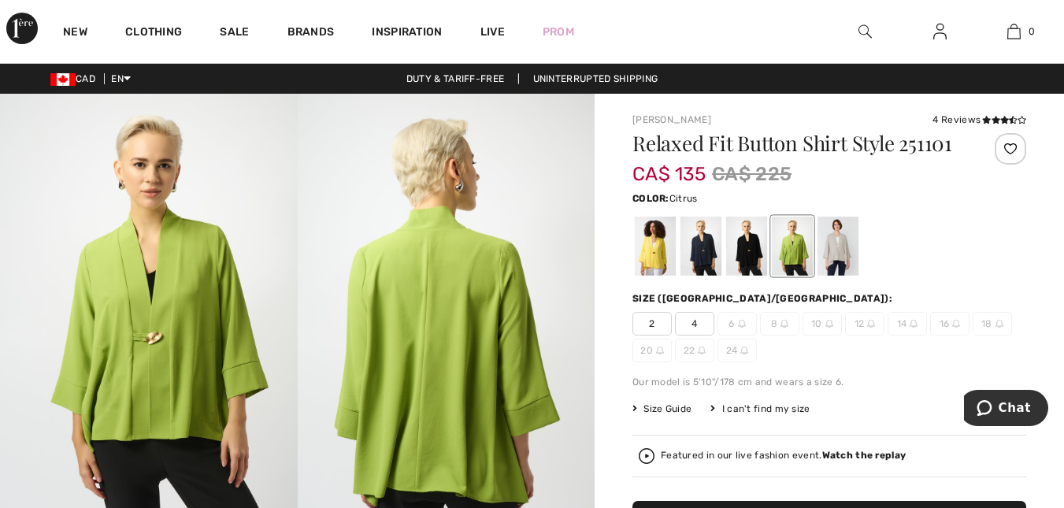
click at [643, 244] on div at bounding box center [655, 246] width 41 height 59
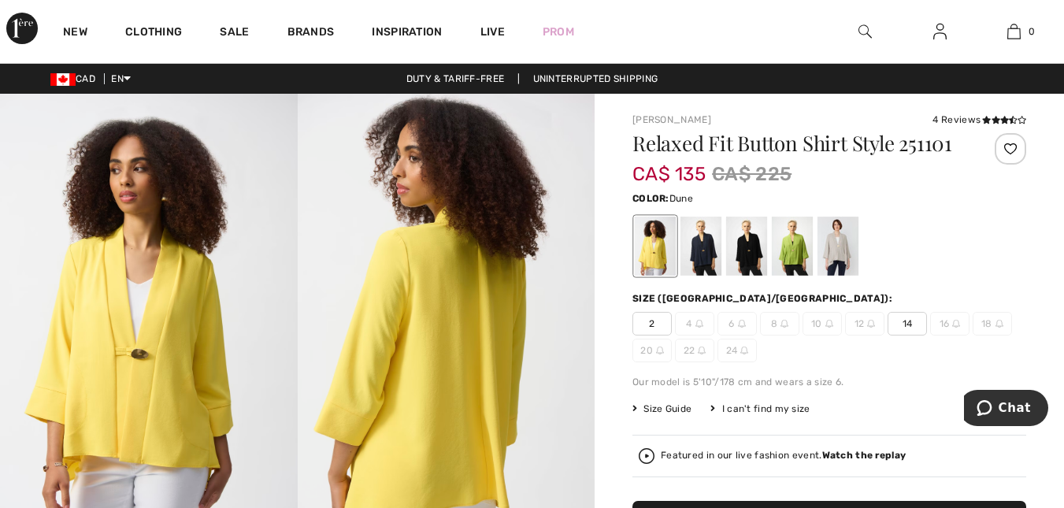
click at [842, 239] on div at bounding box center [837, 246] width 41 height 59
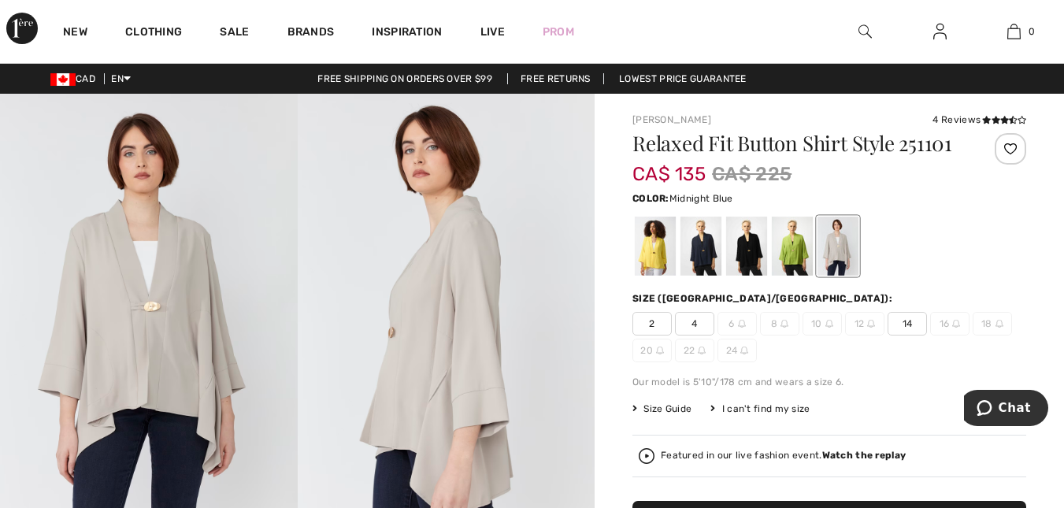
click at [702, 250] on div at bounding box center [700, 246] width 41 height 59
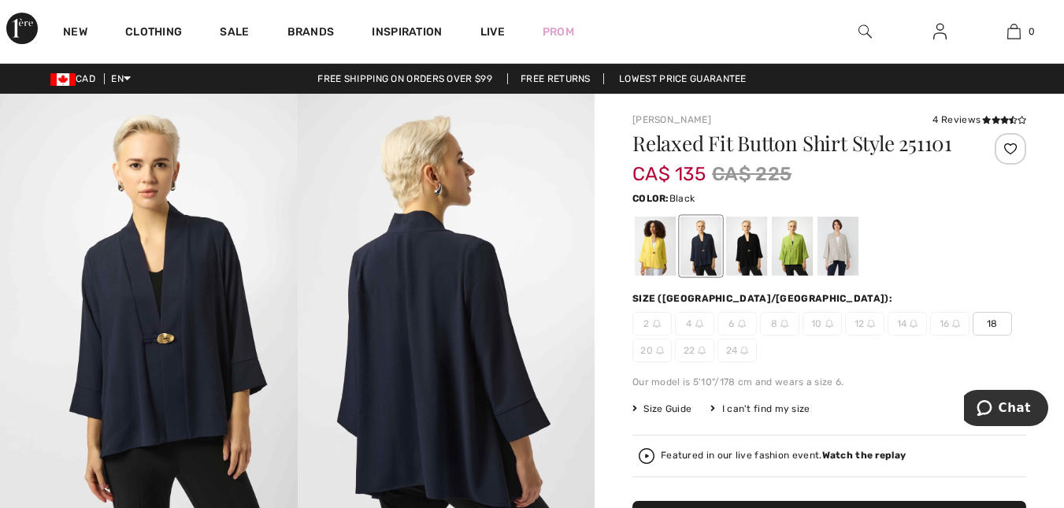
click at [744, 246] on div at bounding box center [746, 246] width 41 height 59
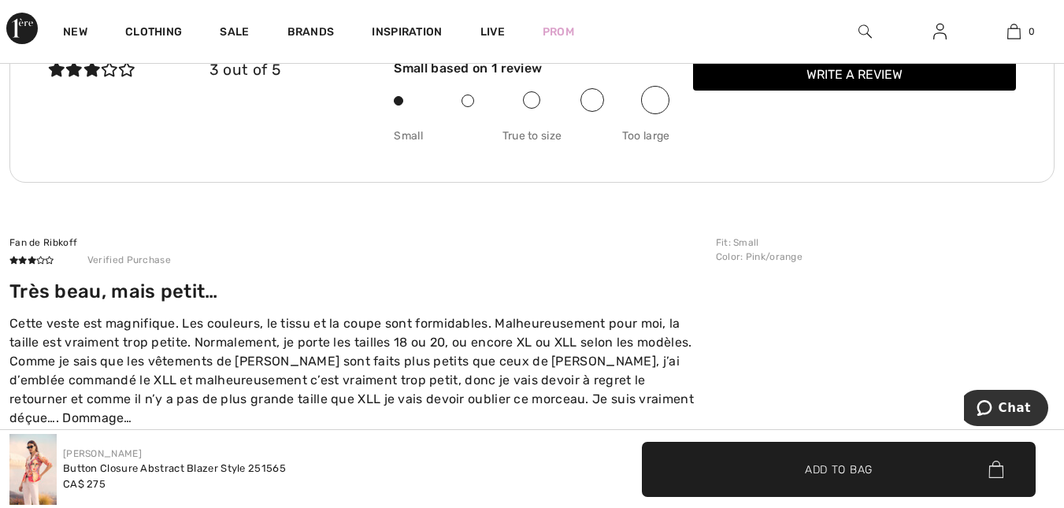
scroll to position [2194, 0]
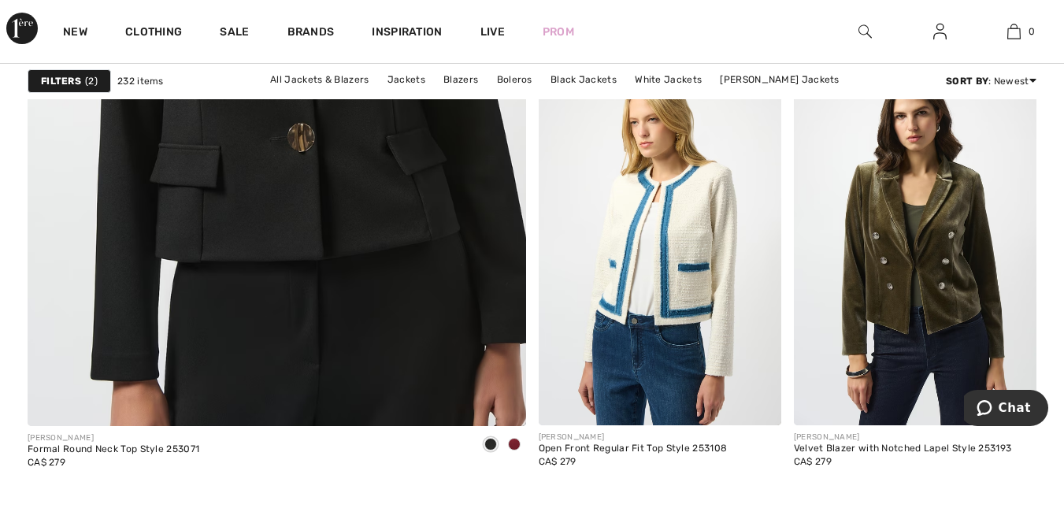
scroll to position [4178, 0]
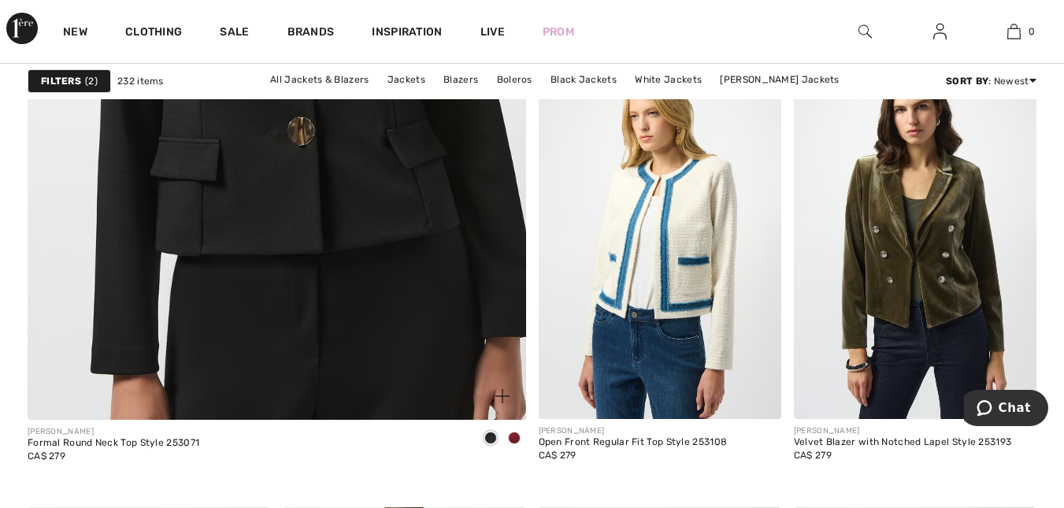
click at [513, 435] on span at bounding box center [514, 437] width 13 height 13
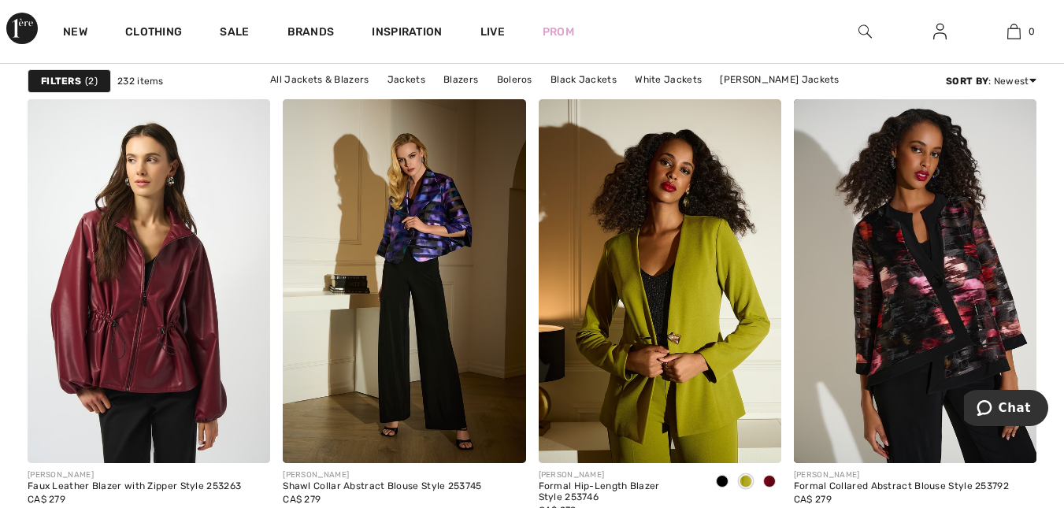
scroll to position [5070, 0]
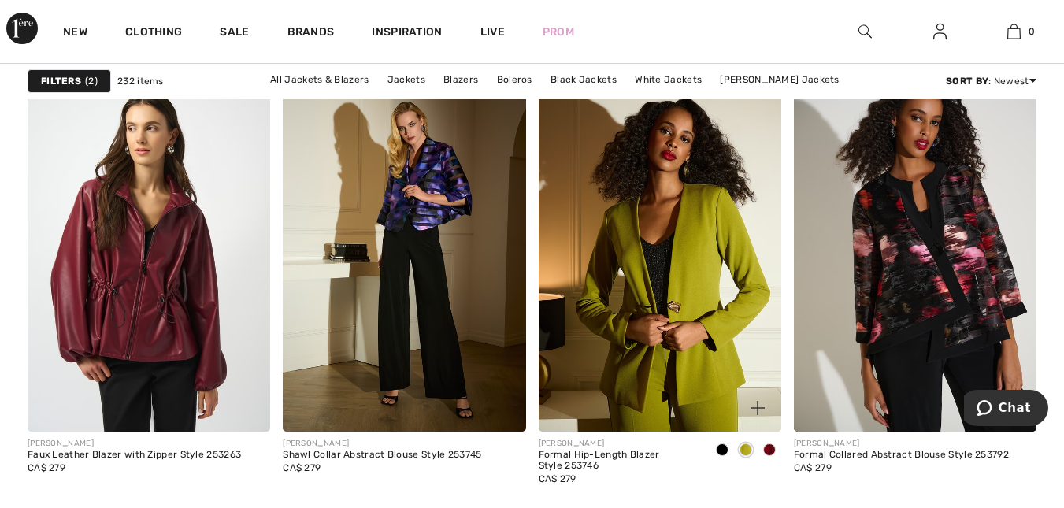
click at [773, 447] on span at bounding box center [769, 449] width 13 height 13
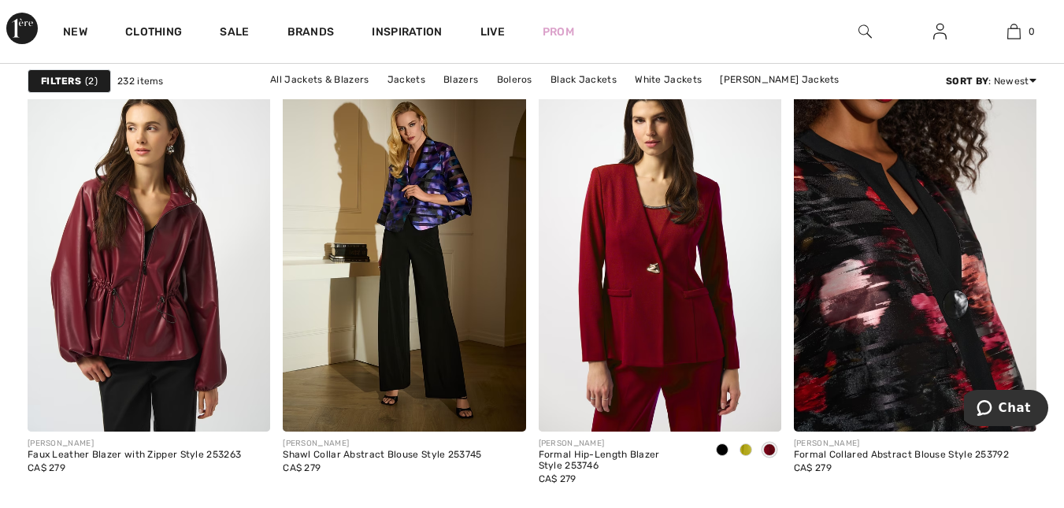
click at [937, 305] on img at bounding box center [915, 250] width 243 height 364
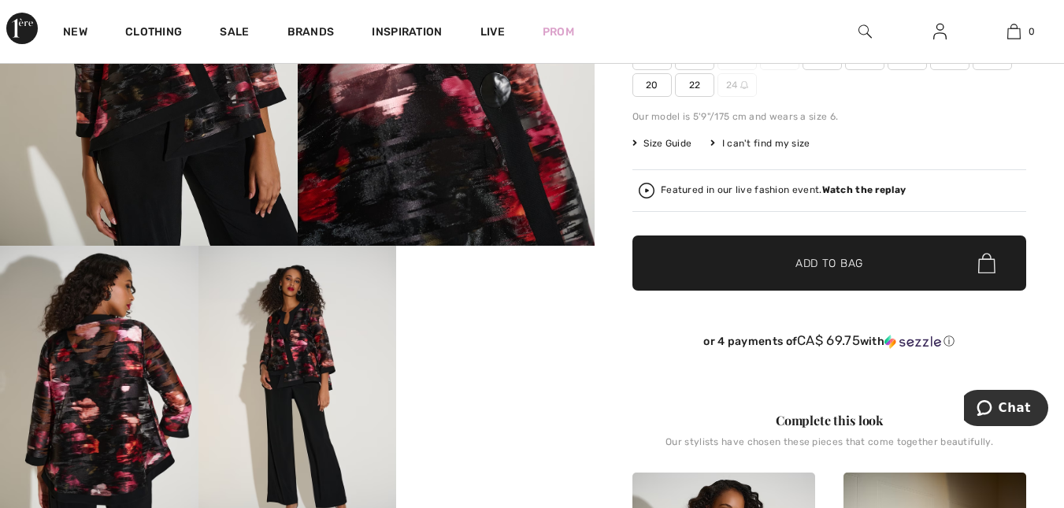
scroll to position [315, 0]
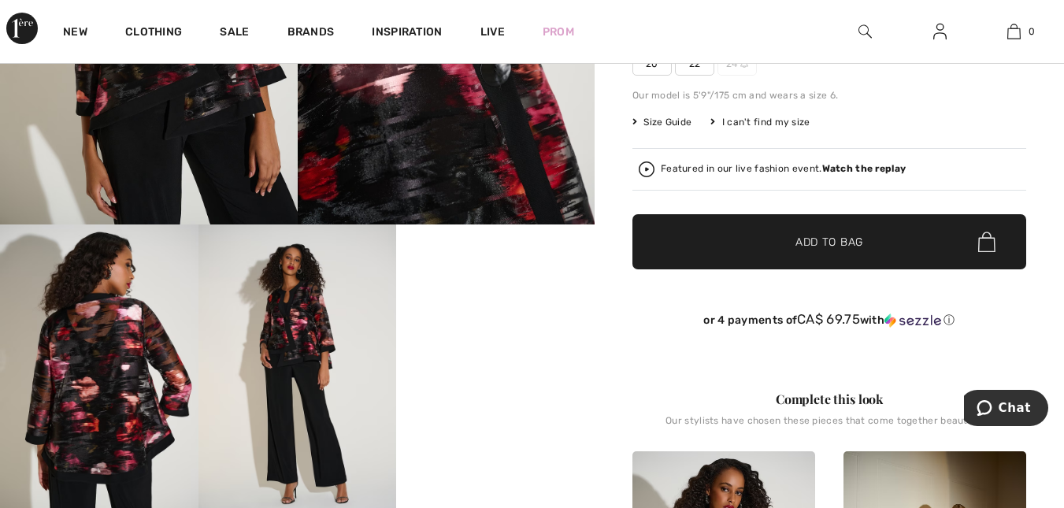
click at [539, 324] on video "Your browser does not support the video tag." at bounding box center [495, 273] width 198 height 99
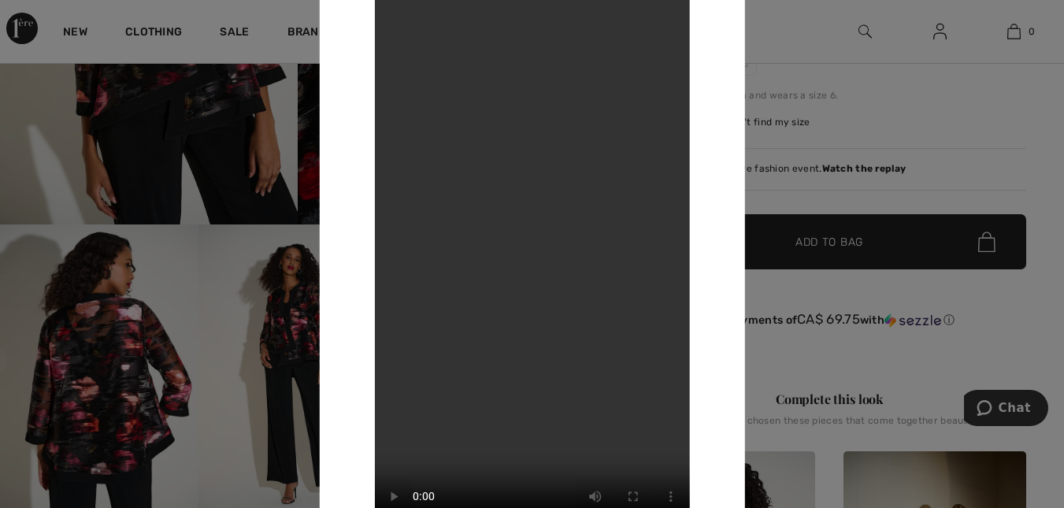
click at [976, 303] on div at bounding box center [532, 254] width 1064 height 508
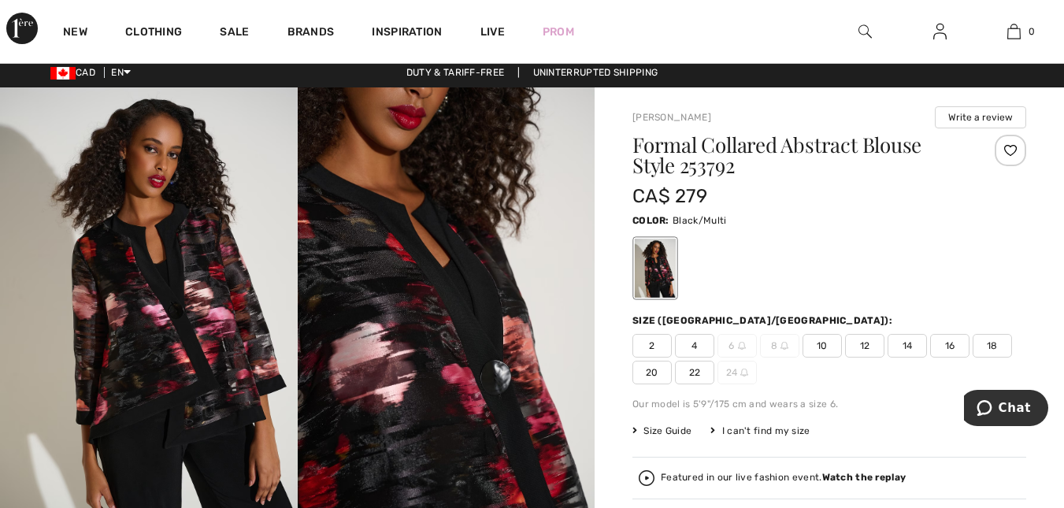
scroll to position [0, 0]
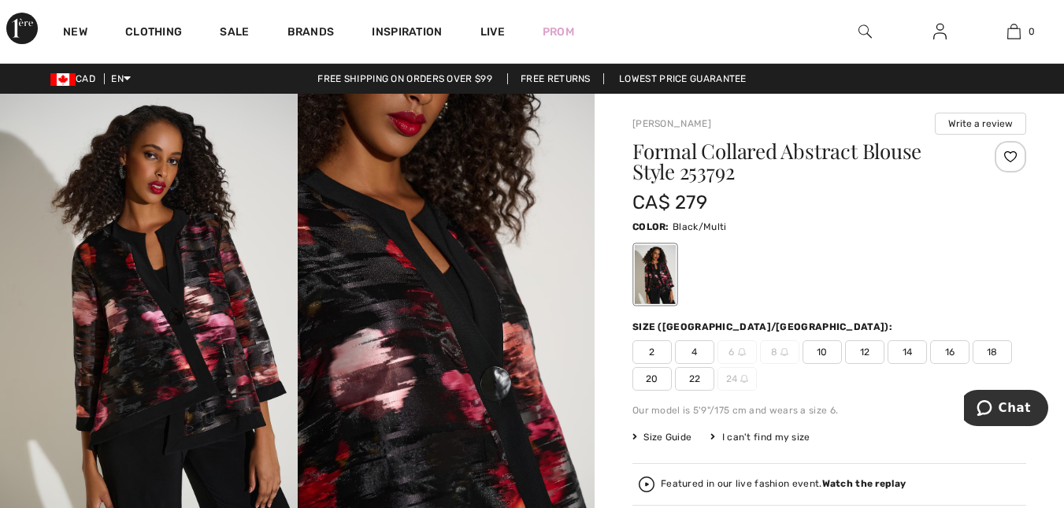
click at [861, 360] on span "12" at bounding box center [864, 352] width 39 height 24
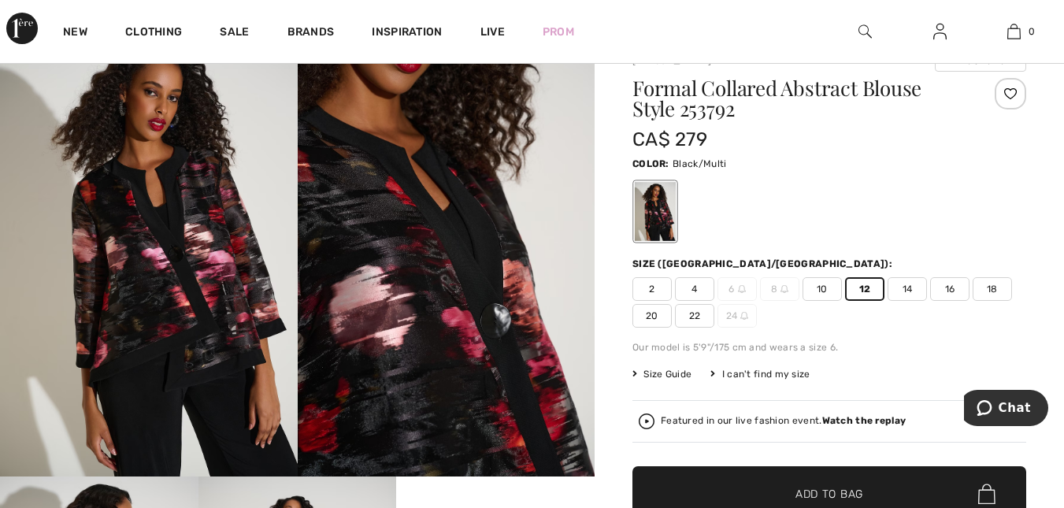
scroll to position [94, 0]
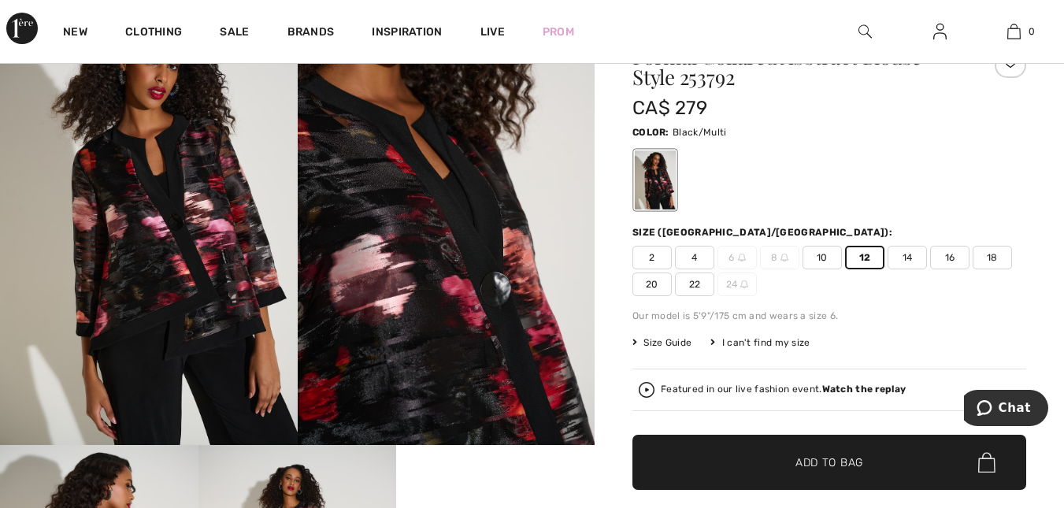
click at [831, 460] on span "Add to Bag" at bounding box center [829, 462] width 68 height 17
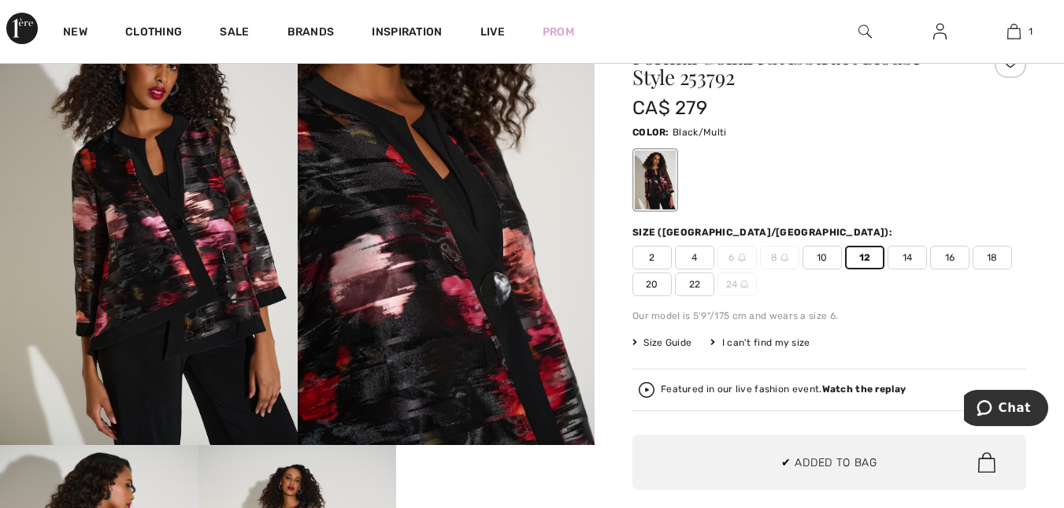
click at [946, 33] on link at bounding box center [939, 32] width 39 height 20
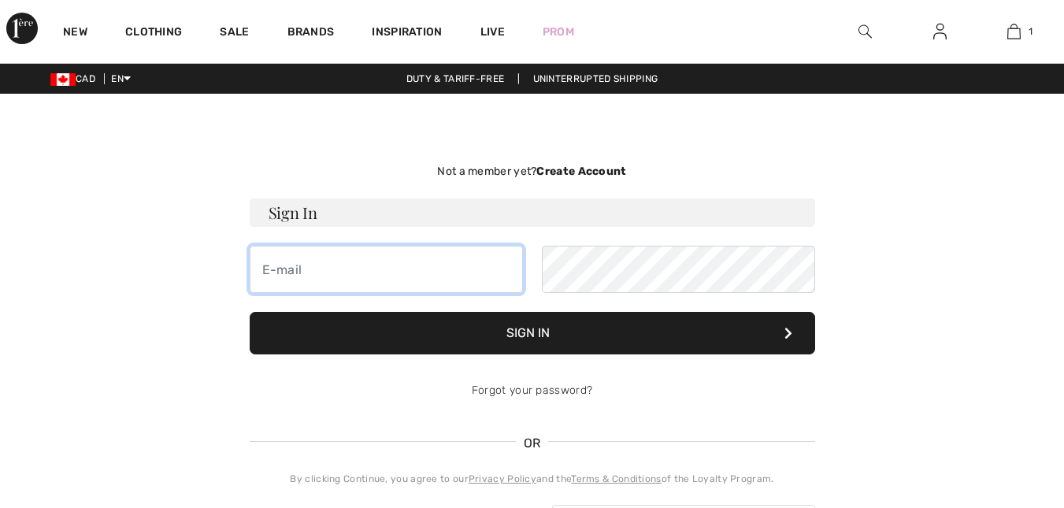
click at [291, 269] on input "email" at bounding box center [386, 269] width 273 height 47
checkbox input "true"
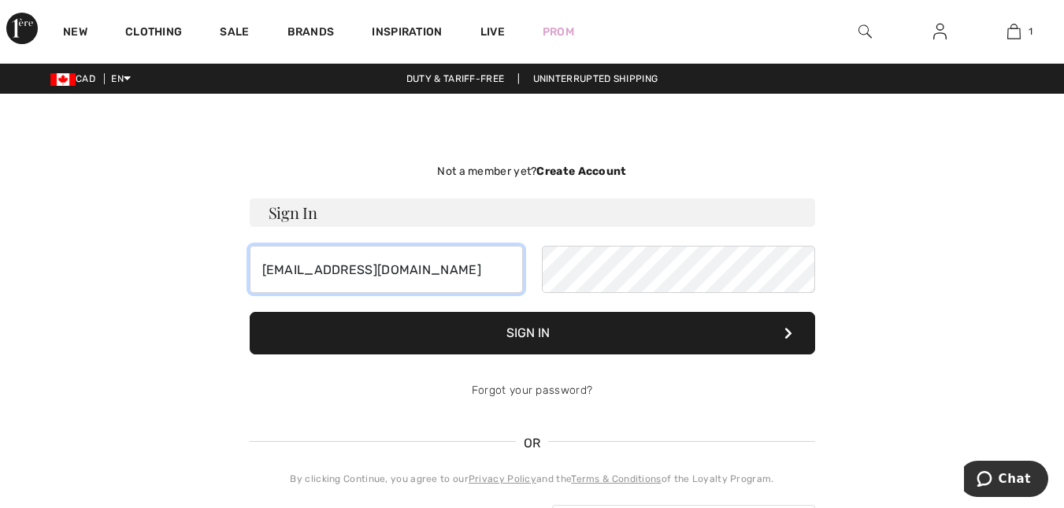
type input "[EMAIL_ADDRESS][DOMAIN_NAME]"
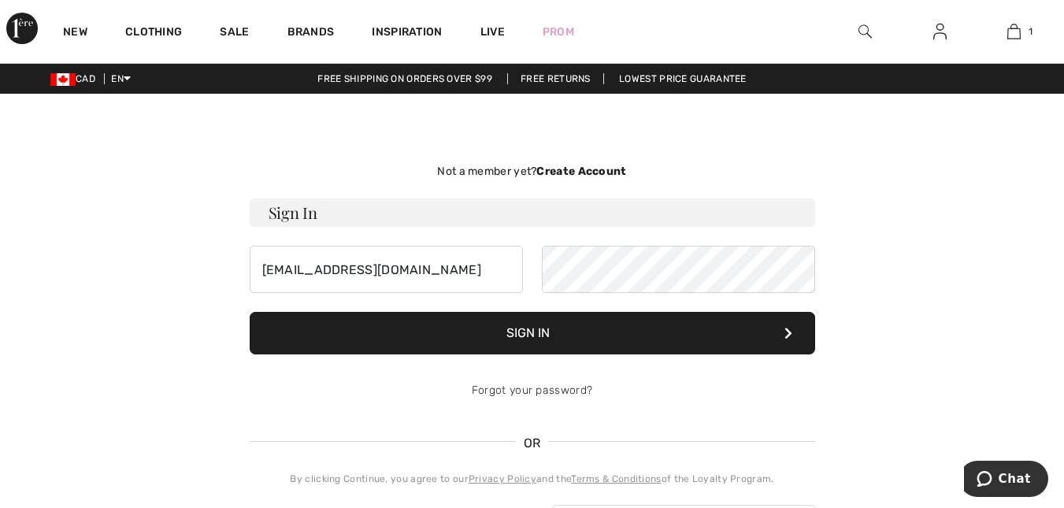
click at [528, 331] on button "Sign In" at bounding box center [532, 333] width 565 height 43
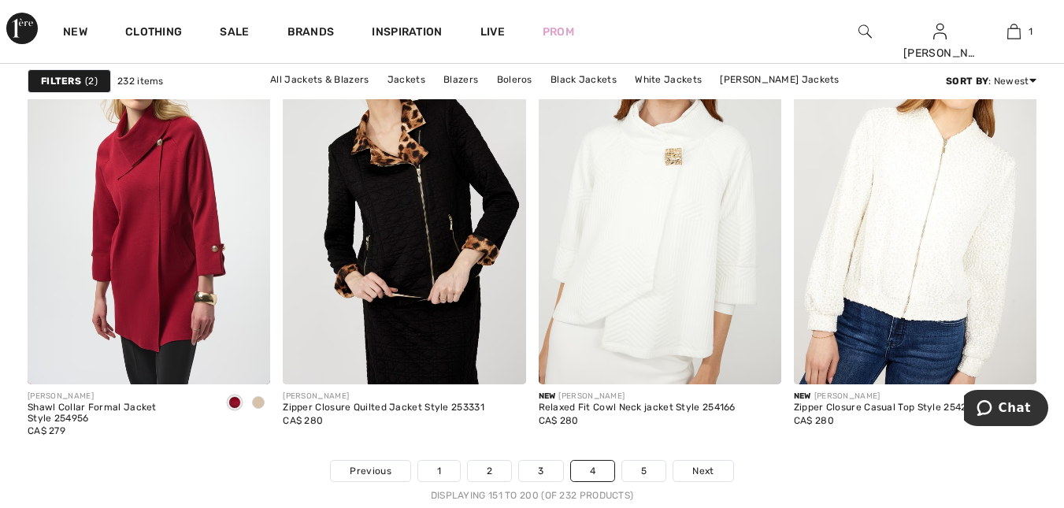
scroll to position [6676, 0]
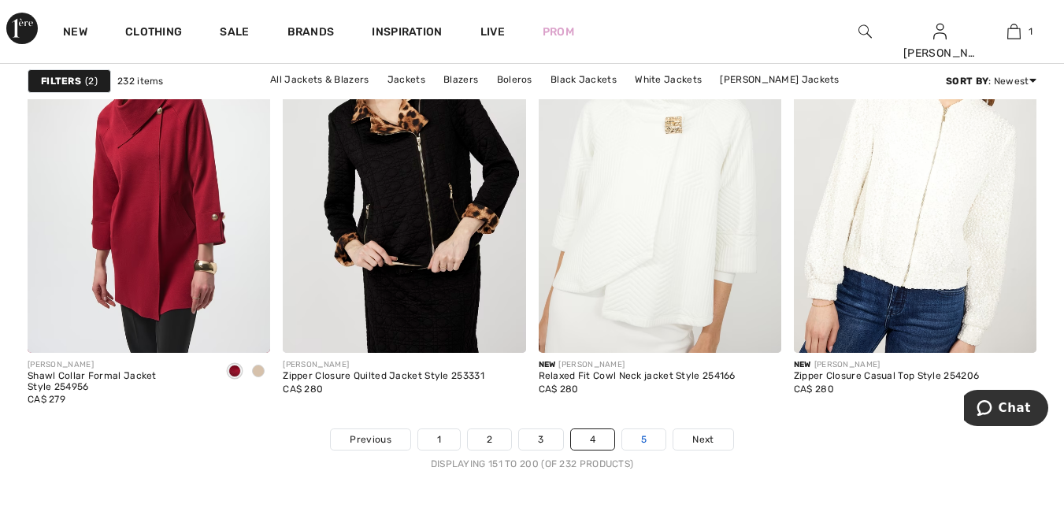
click at [641, 439] on link "5" at bounding box center [643, 439] width 43 height 20
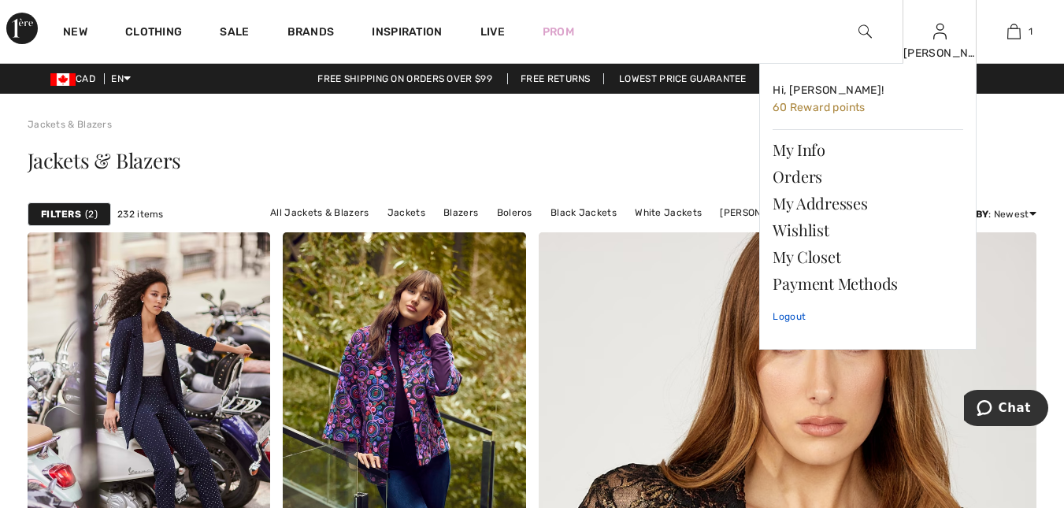
click at [790, 314] on link "Logout" at bounding box center [867, 316] width 191 height 39
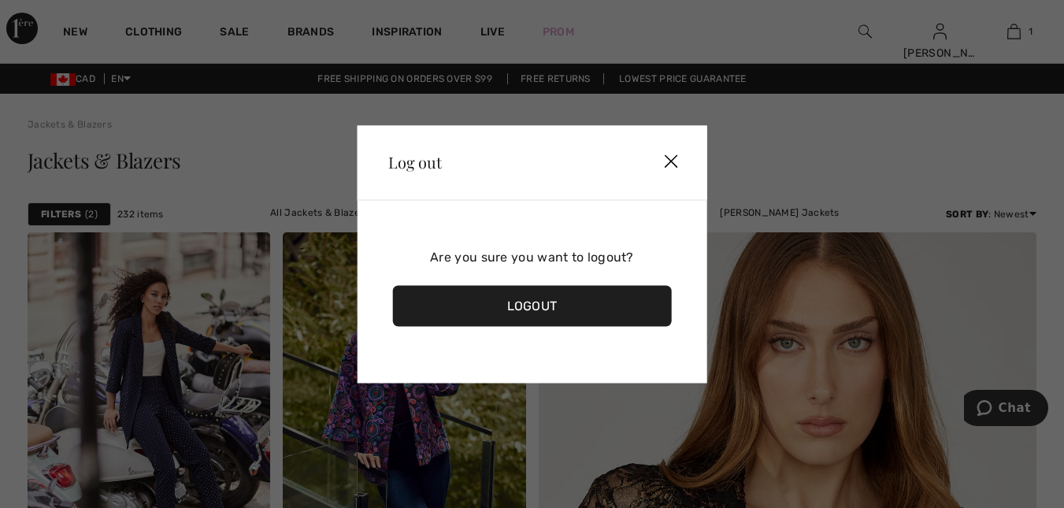
click at [520, 313] on div "Logout" at bounding box center [532, 305] width 280 height 41
